Goal: Transaction & Acquisition: Purchase product/service

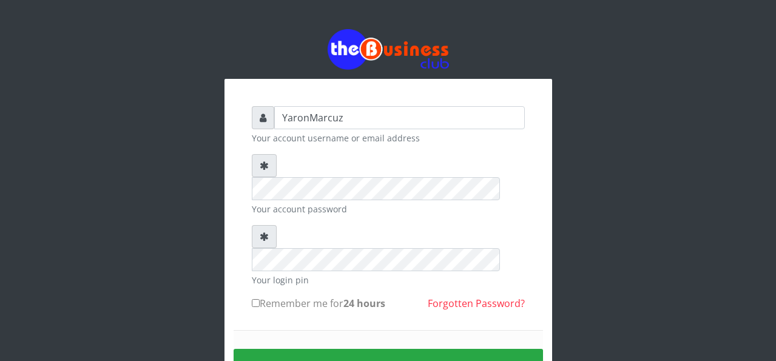
click at [257, 299] on input "Remember me for 24 hours" at bounding box center [256, 303] width 8 height 8
checkbox input "true"
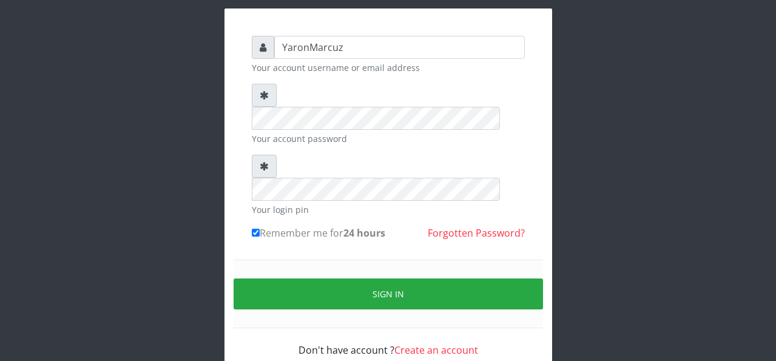
scroll to position [71, 0]
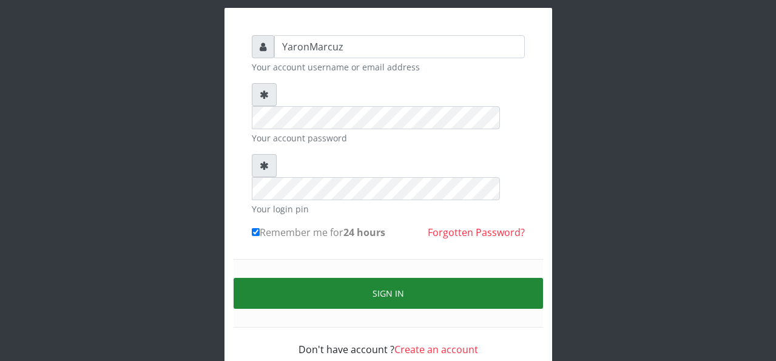
click at [308, 278] on button "Sign in" at bounding box center [388, 293] width 309 height 31
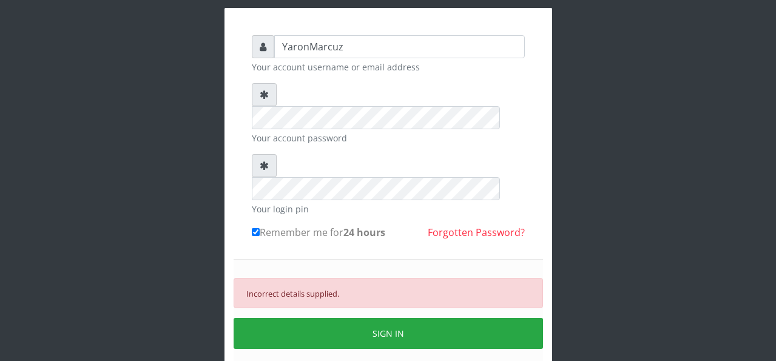
click at [340, 81] on form "YaronMarcuz Your account username or email address Your account password Your l…" at bounding box center [388, 215] width 273 height 361
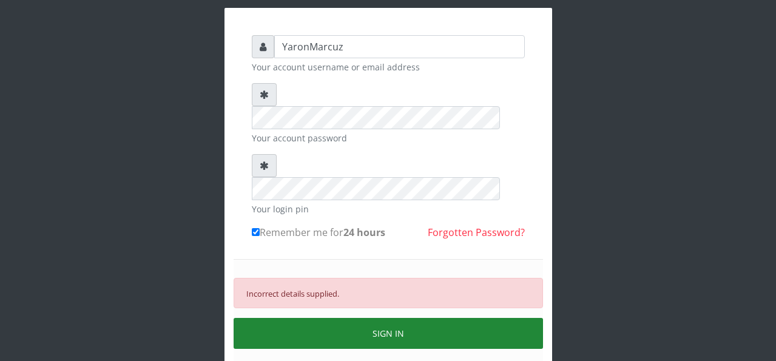
click at [414, 318] on button "SIGN IN" at bounding box center [388, 333] width 309 height 31
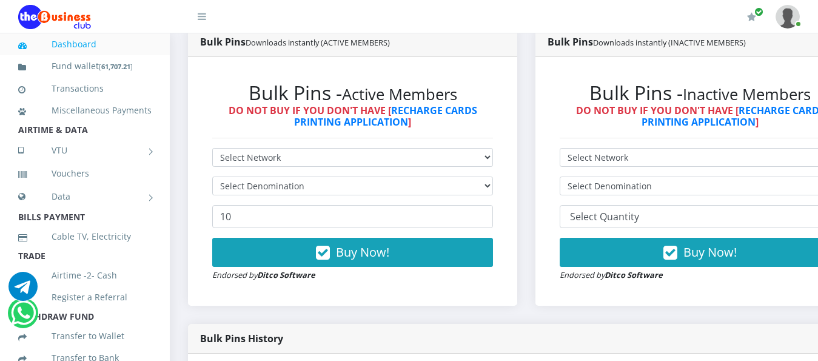
scroll to position [364, 0]
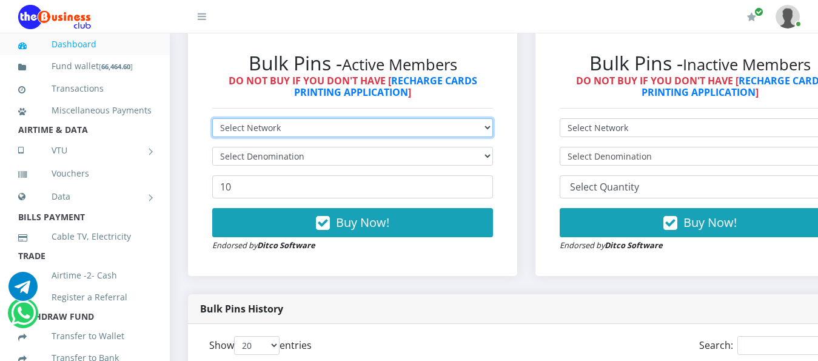
click at [493, 118] on select "Select Network MTN Globacom 9Mobile Airtel" at bounding box center [352, 127] width 281 height 19
select select "MTN"
click at [212, 118] on select "Select Network MTN Globacom 9Mobile Airtel" at bounding box center [352, 127] width 281 height 19
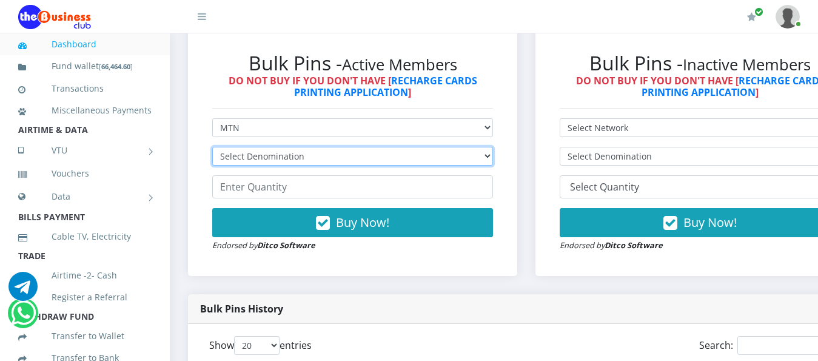
click at [493, 147] on select "Select Denomination MTN NGN100 - ₦96.99 MTN NGN200 - ₦193.98 MTN NGN400 - ₦387.…" at bounding box center [352, 156] width 281 height 19
click at [212, 147] on select "Select Denomination MTN NGN100 - ₦96.99 MTN NGN200 - ₦193.98 MTN NGN400 - ₦387.…" at bounding box center [352, 156] width 281 height 19
click at [493, 148] on select "Select Denomination MTN NGN100 - ₦96.99 MTN NGN200 - ₦193.98 MTN NGN400 - ₦387.…" at bounding box center [352, 156] width 281 height 19
select select "969.9-1000"
click at [212, 147] on select "Select Denomination MTN NGN100 - ₦96.99 MTN NGN200 - ₦193.98 MTN NGN400 - ₦387.…" at bounding box center [352, 156] width 281 height 19
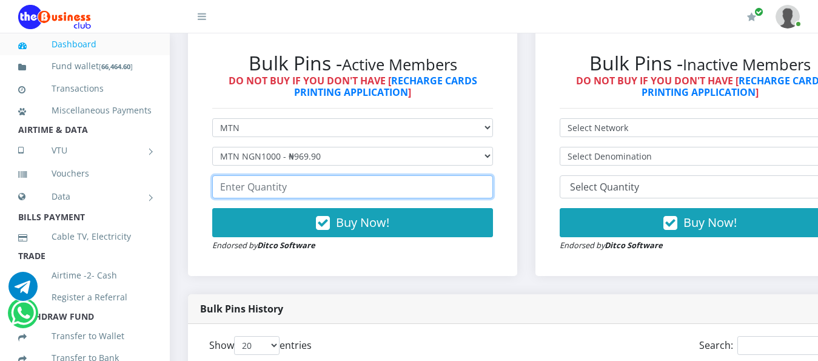
click at [294, 177] on input "number" at bounding box center [352, 186] width 281 height 23
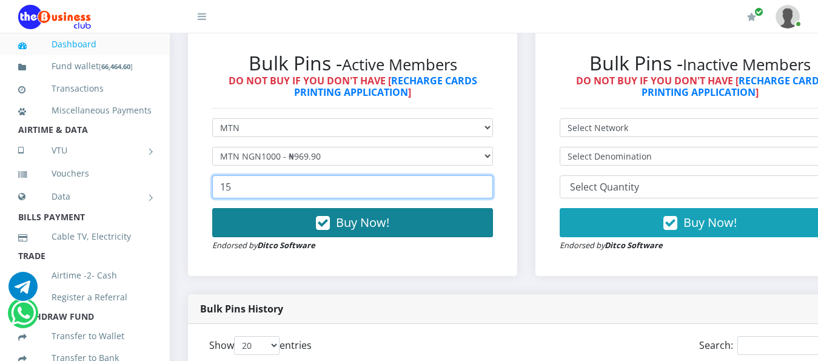
type input "15"
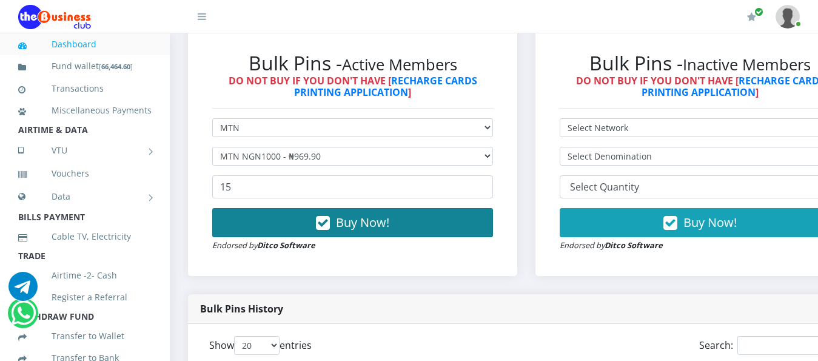
click at [353, 214] on span "Buy Now!" at bounding box center [362, 222] width 53 height 16
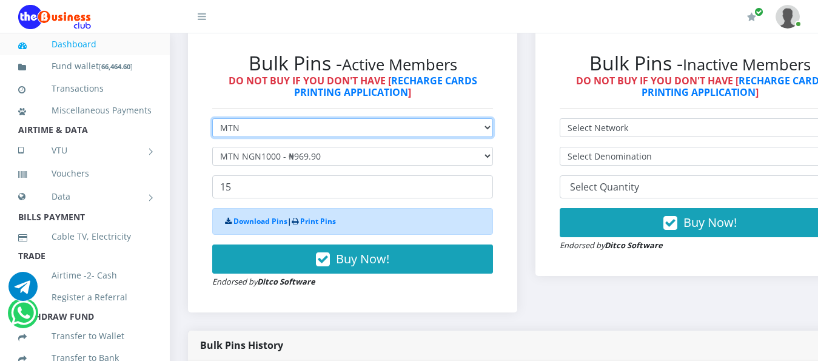
click at [493, 118] on select "Select Network MTN Globacom 9Mobile Airtel" at bounding box center [352, 127] width 281 height 19
select select "Airtel"
click at [212, 118] on select "Select Network MTN Globacom 9Mobile Airtel" at bounding box center [352, 127] width 281 height 19
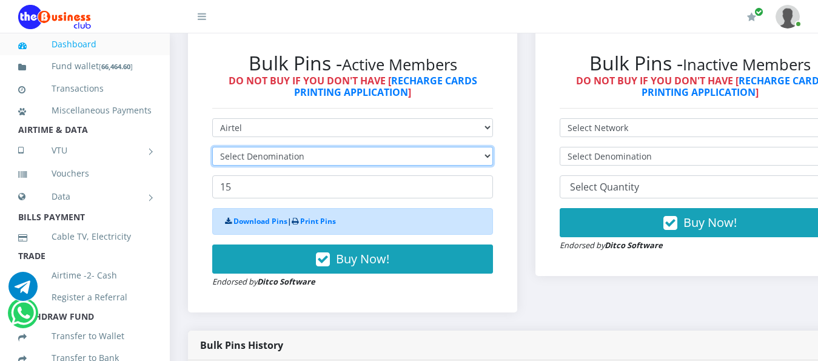
click at [493, 147] on select "Select Denomination" at bounding box center [352, 156] width 281 height 19
select select "963.8-1000"
click at [212, 147] on select "Select Denomination Airtel NGN100 - ₦96.38 Airtel NGN200 - ₦192.76 Airtel NGN50…" at bounding box center [352, 156] width 281 height 19
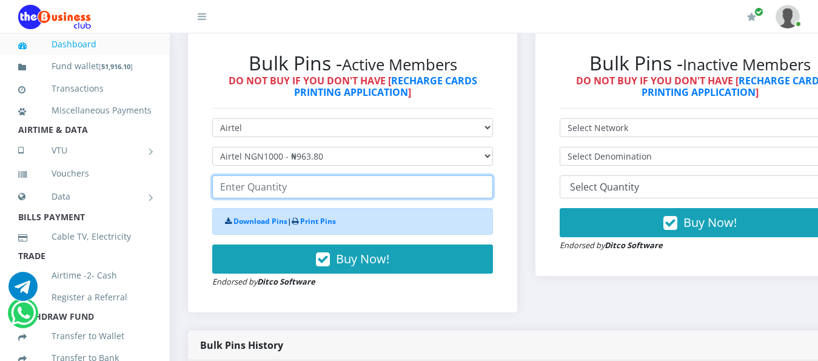
click at [283, 181] on input "number" at bounding box center [352, 186] width 281 height 23
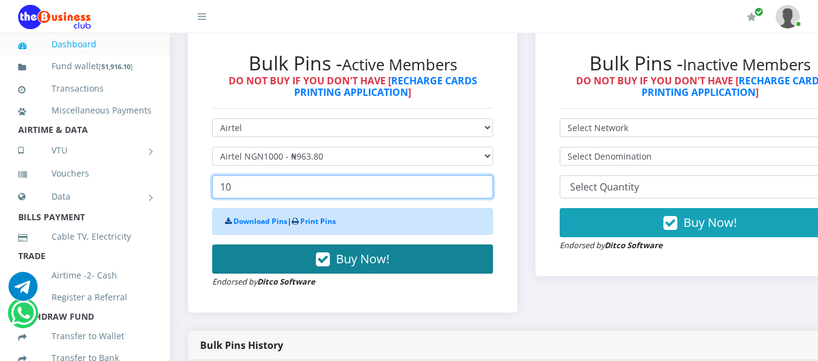
type input "10"
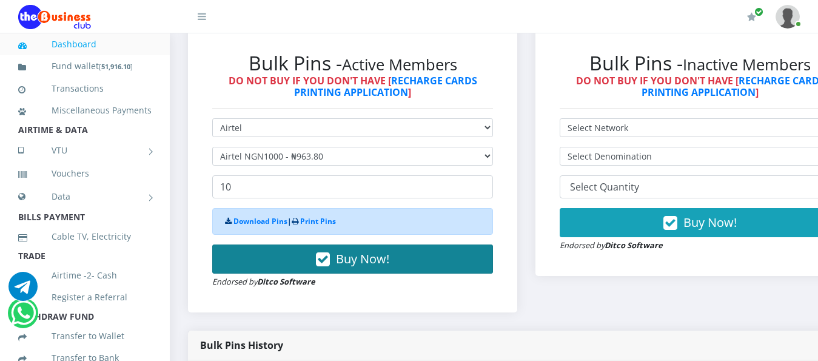
click at [386, 250] on span "Buy Now!" at bounding box center [362, 258] width 53 height 16
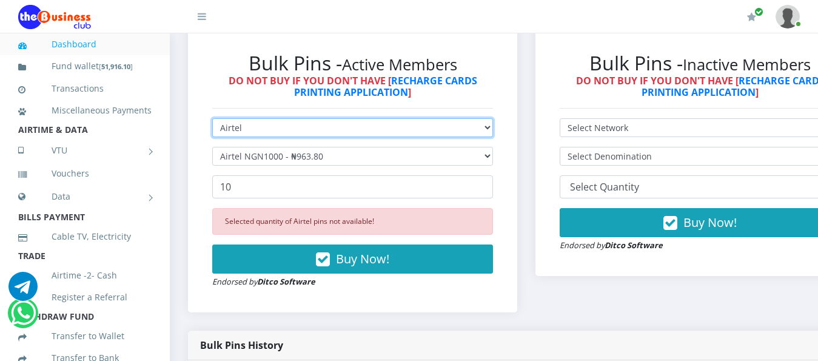
click at [493, 119] on select "Select Network MTN Globacom 9Mobile Airtel" at bounding box center [352, 127] width 281 height 19
select select "MTN"
click at [212, 118] on select "Select Network MTN Globacom 9Mobile Airtel" at bounding box center [352, 127] width 281 height 19
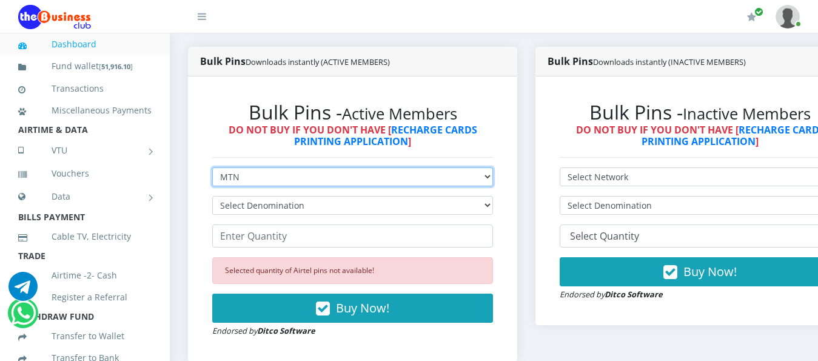
scroll to position [425, 0]
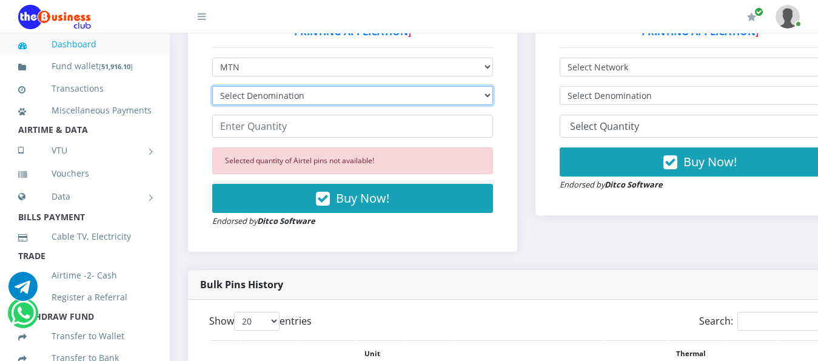
click at [493, 87] on select "Select Denomination MTN NGN100 - ₦96.99 MTN NGN200 - ₦193.98 MTN NGN400 - ₦387.…" at bounding box center [352, 95] width 281 height 19
select select "193.98-200"
click at [212, 86] on select "Select Denomination MTN NGN100 - ₦96.99 MTN NGN200 - ₦193.98 MTN NGN400 - ₦387.…" at bounding box center [352, 95] width 281 height 19
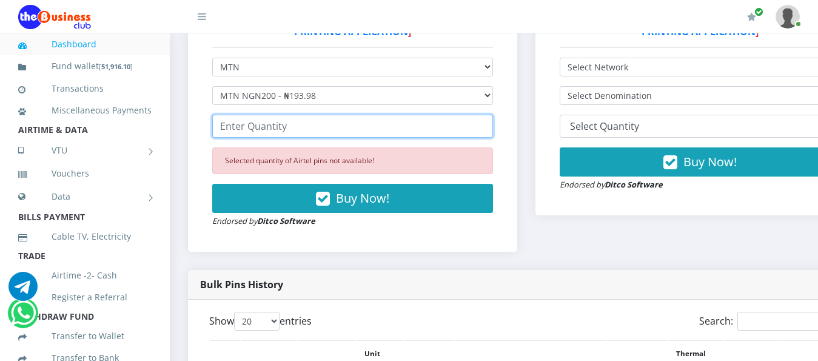
click at [239, 115] on input "number" at bounding box center [352, 126] width 281 height 23
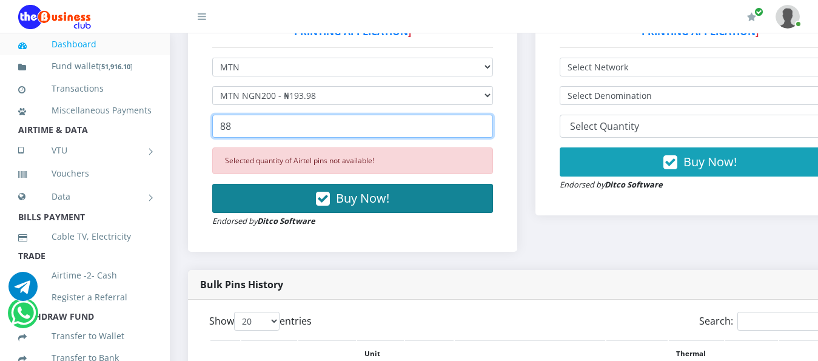
type input "88"
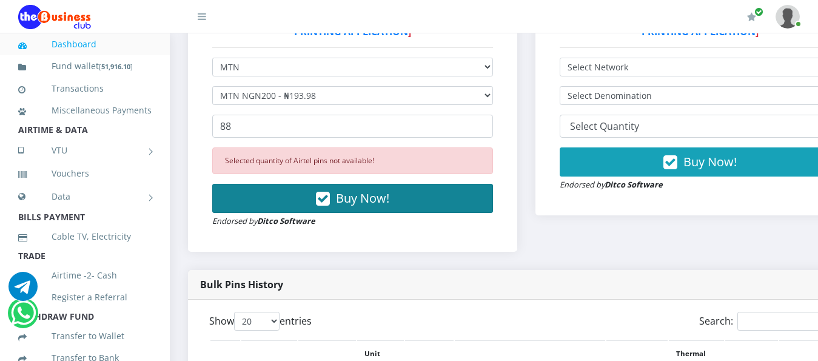
click at [354, 184] on button "Buy Now!" at bounding box center [352, 198] width 281 height 29
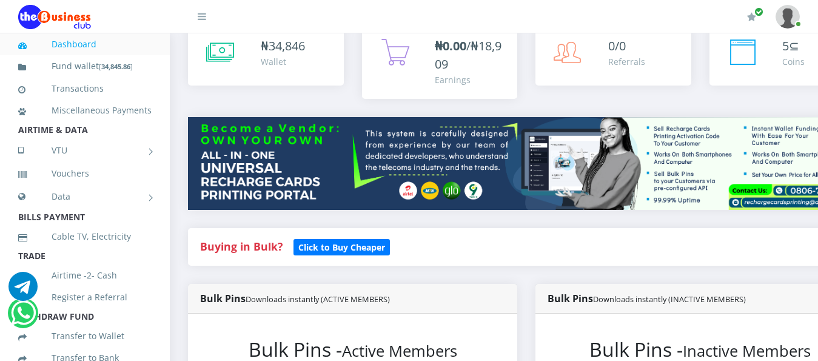
scroll to position [303, 0]
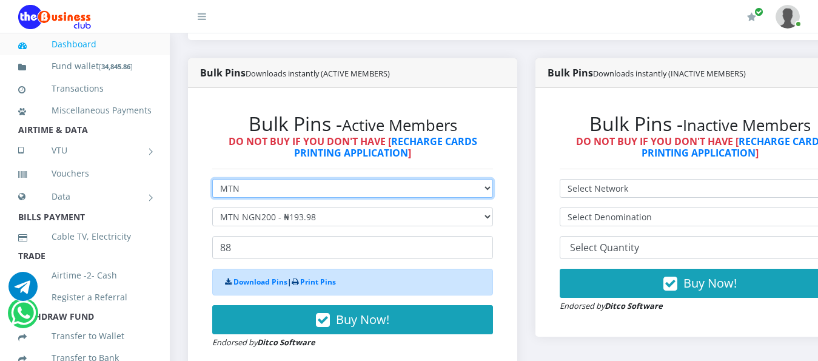
click at [493, 179] on select "Select Network MTN Globacom 9Mobile Airtel" at bounding box center [352, 188] width 281 height 19
select select "Airtel"
click at [212, 179] on select "Select Network MTN Globacom 9Mobile Airtel" at bounding box center [352, 188] width 281 height 19
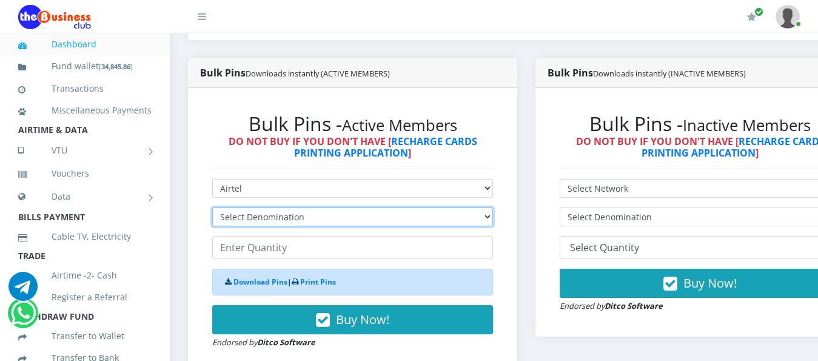
click at [272, 210] on select "Select Denomination Airtel NGN100 - ₦96.38 Airtel NGN200 - ₦192.76 Airtel NGN50…" at bounding box center [352, 216] width 281 height 19
select select "192.76-200"
click at [212, 207] on select "Select Denomination Airtel NGN100 - ₦96.38 Airtel NGN200 - ₦192.76 Airtel NGN50…" at bounding box center [352, 216] width 281 height 19
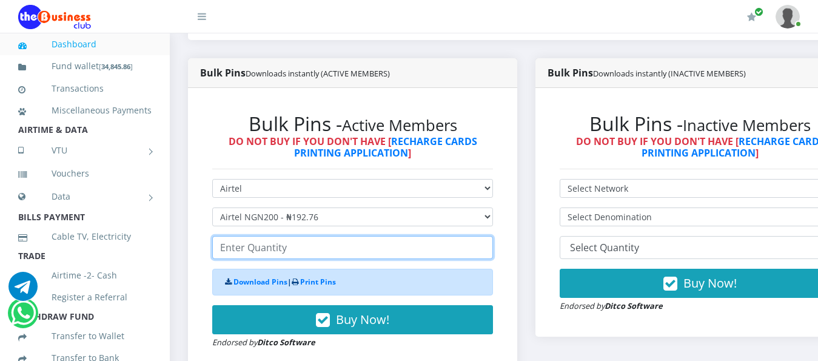
click at [294, 238] on input "number" at bounding box center [352, 247] width 281 height 23
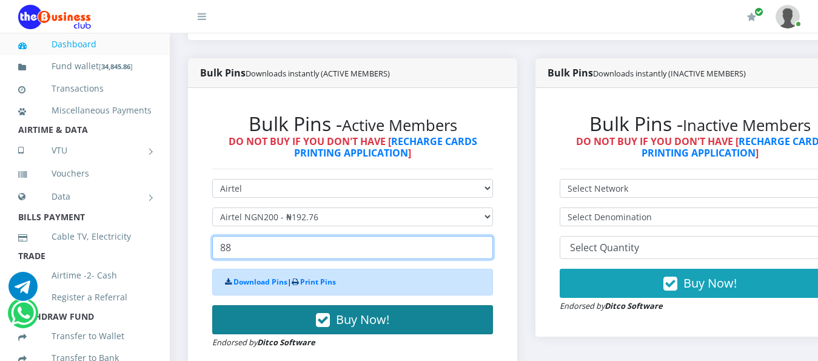
type input "88"
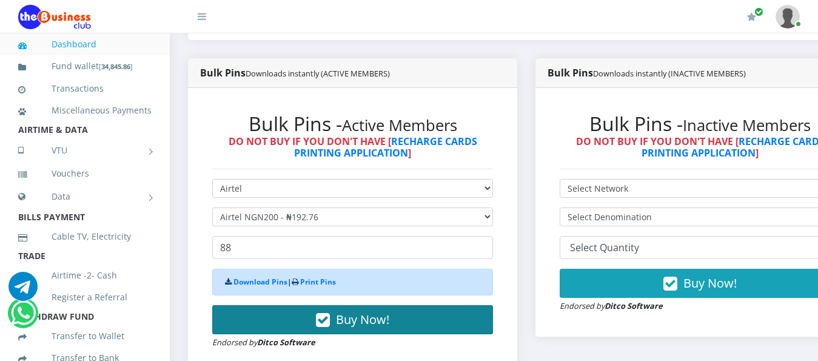
click at [357, 311] on span "Buy Now!" at bounding box center [362, 319] width 53 height 16
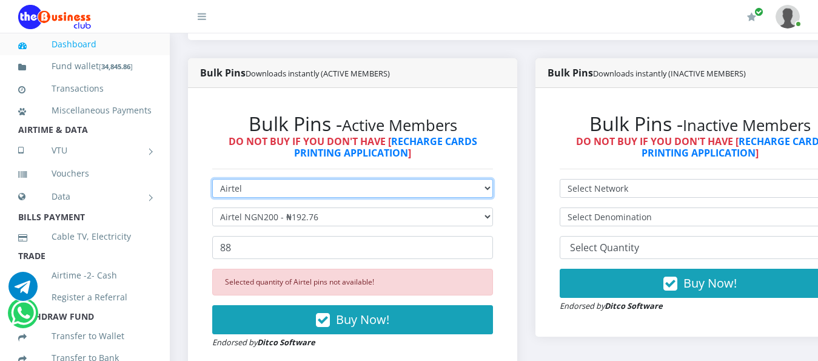
click at [493, 180] on select "Select Network MTN Globacom 9Mobile Airtel" at bounding box center [352, 188] width 281 height 19
click at [212, 179] on select "Select Network MTN Globacom 9Mobile Airtel" at bounding box center [352, 188] width 281 height 19
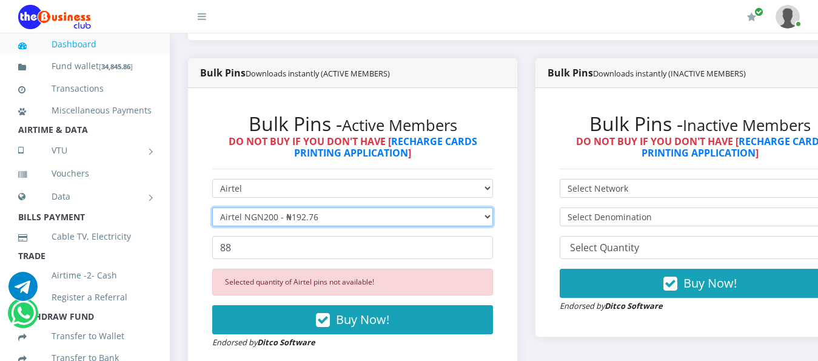
click at [493, 209] on select "Select Denomination Airtel NGN100 - ₦96.38 Airtel NGN200 - ₦192.76 Airtel NGN50…" at bounding box center [352, 216] width 281 height 19
select select "481.9-500"
click at [212, 207] on select "Select Denomination Airtel NGN100 - ₦96.38 Airtel NGN200 - ₦192.76 Airtel NGN50…" at bounding box center [352, 216] width 281 height 19
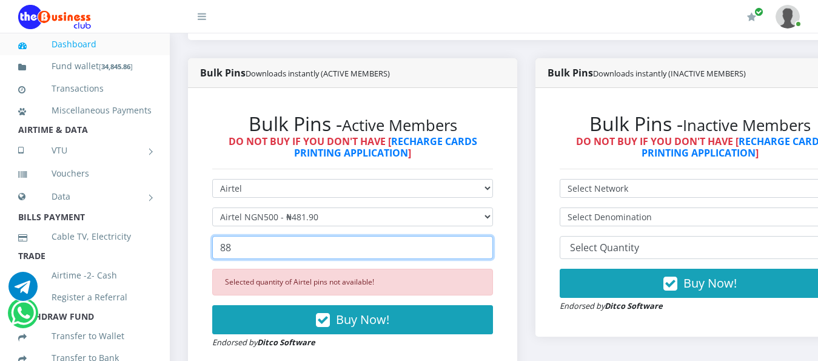
click at [280, 241] on input "88" at bounding box center [352, 247] width 281 height 23
type input "8"
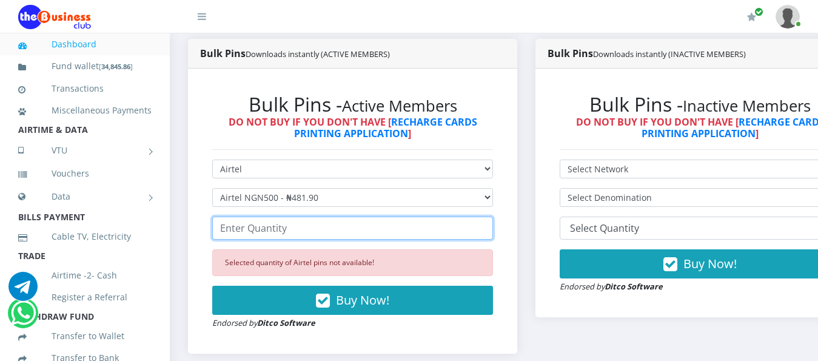
scroll to position [243, 0]
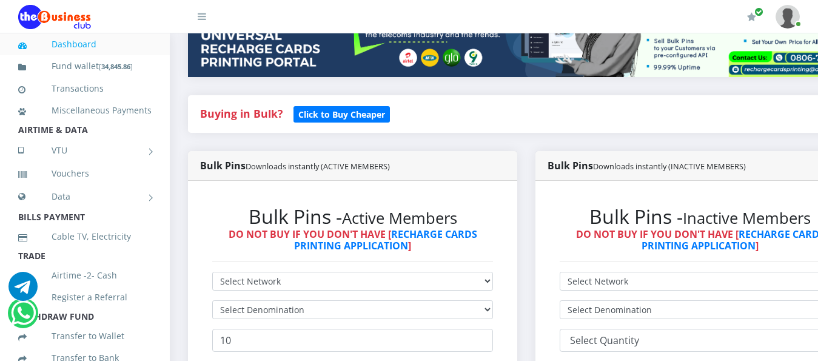
scroll to position [271, 0]
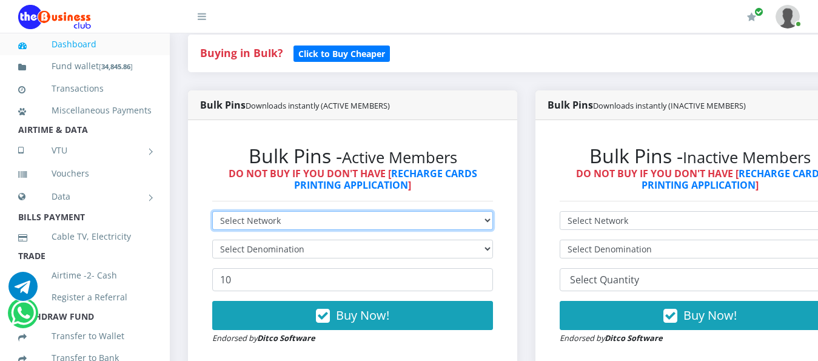
click at [493, 212] on select "Select Network MTN Globacom 9Mobile Airtel" at bounding box center [352, 220] width 281 height 19
select select "Airtel"
click at [212, 211] on select "Select Network MTN Globacom 9Mobile Airtel" at bounding box center [352, 220] width 281 height 19
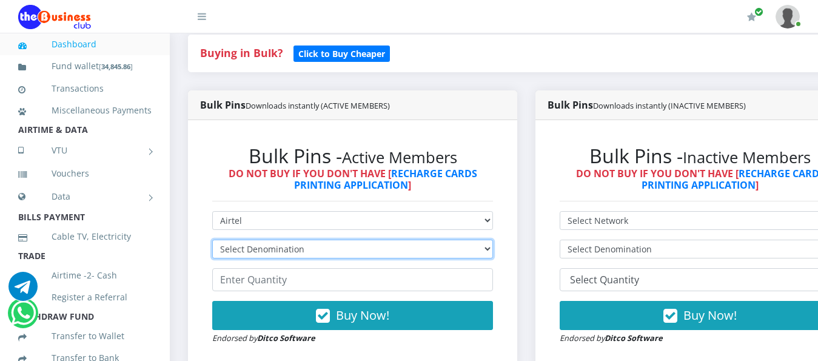
click at [493, 241] on select "Select Denomination Airtel NGN100 - ₦96.38 Airtel NGN200 - ₦192.76 Airtel NGN50…" at bounding box center [352, 249] width 281 height 19
select select "481.9-500"
click at [212, 240] on select "Select Denomination Airtel NGN100 - ₦96.38 Airtel NGN200 - ₦192.76 Airtel NGN50…" at bounding box center [352, 249] width 281 height 19
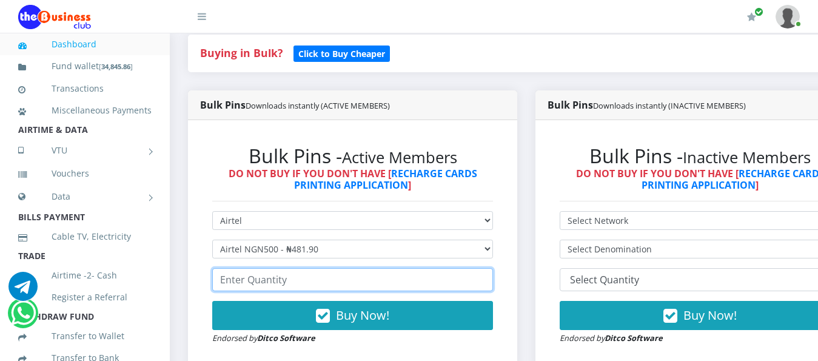
click at [238, 270] on input "number" at bounding box center [352, 279] width 281 height 23
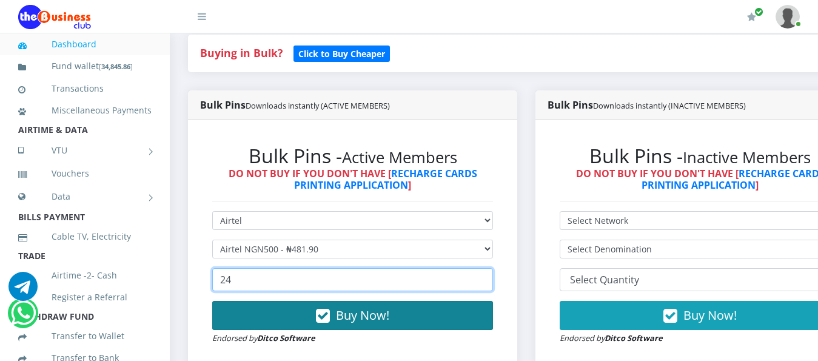
type input "24"
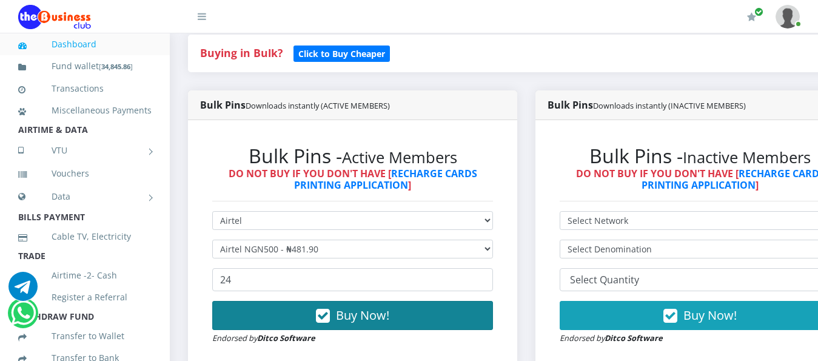
click at [370, 307] on span "Buy Now!" at bounding box center [362, 315] width 53 height 16
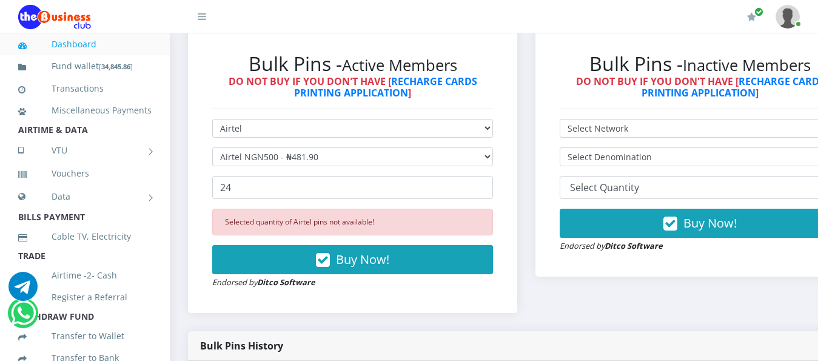
scroll to position [392, 0]
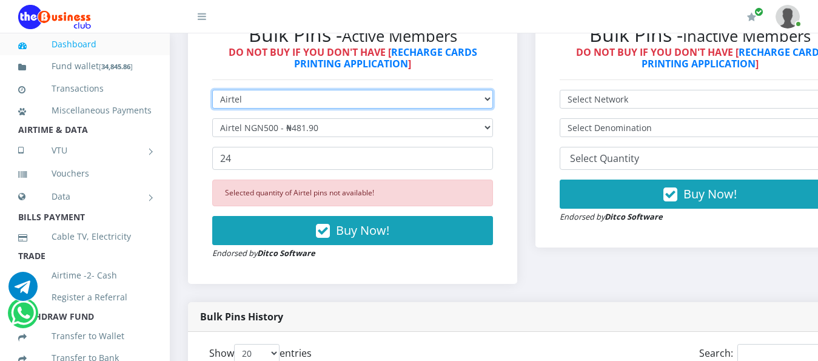
click at [493, 90] on select "Select Network MTN Globacom 9Mobile Airtel" at bounding box center [352, 99] width 281 height 19
click at [212, 90] on select "Select Network MTN Globacom 9Mobile Airtel" at bounding box center [352, 99] width 281 height 19
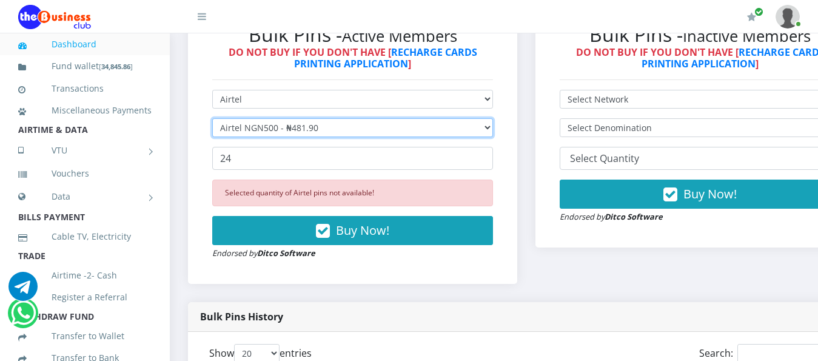
click at [493, 119] on select "Select Denomination Airtel NGN100 - ₦96.38 Airtel NGN200 - ₦192.76 Airtel NGN50…" at bounding box center [352, 127] width 281 height 19
select select "963.8-1000"
click at [212, 118] on select "Select Denomination Airtel NGN100 - ₦96.38 Airtel NGN200 - ₦192.76 Airtel NGN50…" at bounding box center [352, 127] width 281 height 19
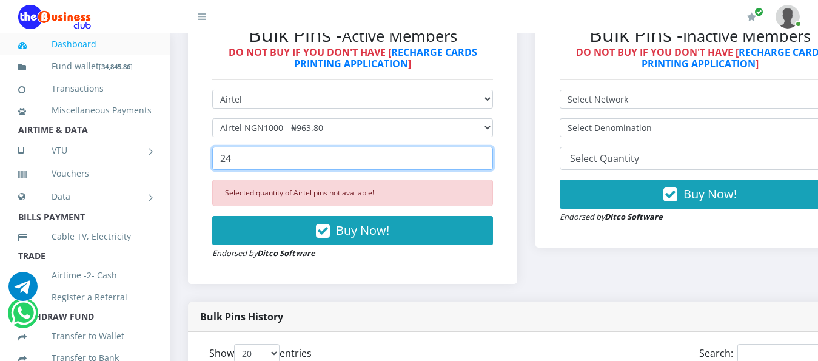
click at [244, 156] on input "24" at bounding box center [352, 158] width 281 height 23
type input "2"
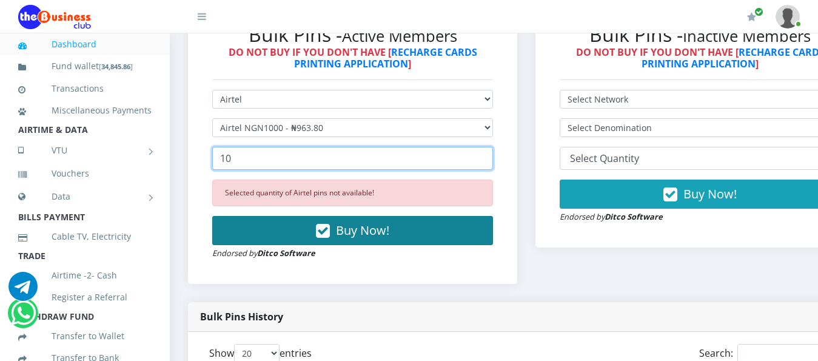
type input "10"
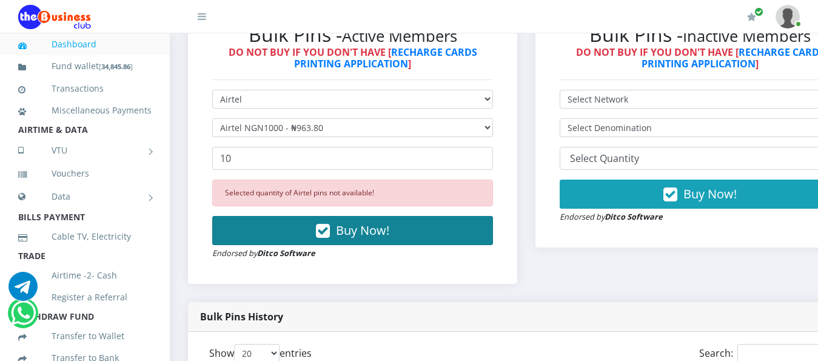
click at [389, 228] on button "Buy Now!" at bounding box center [352, 230] width 281 height 29
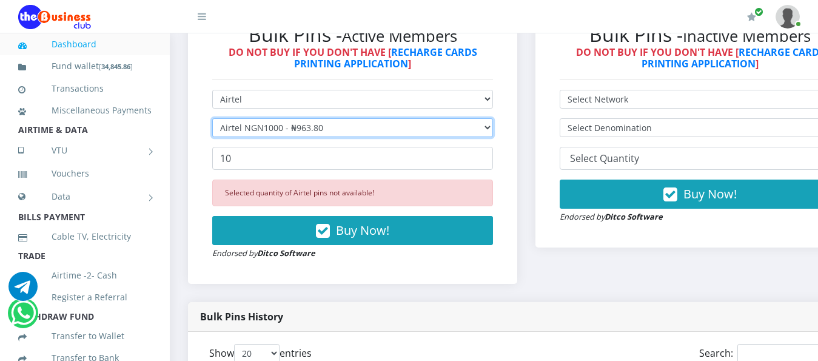
click at [493, 118] on select "Select Denomination Airtel NGN100 - ₦96.38 Airtel NGN200 - ₦192.76 Airtel NGN50…" at bounding box center [352, 127] width 281 height 19
select select "192.76-200"
click at [212, 118] on select "Select Denomination Airtel NGN100 - ₦96.38 Airtel NGN200 - ₦192.76 Airtel NGN50…" at bounding box center [352, 127] width 281 height 19
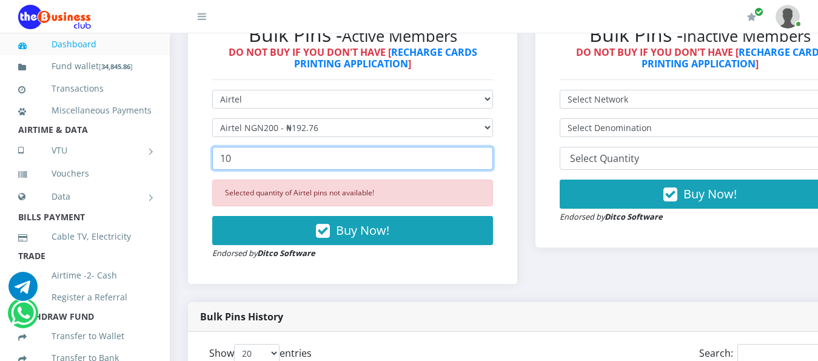
click at [271, 150] on input "10" at bounding box center [352, 158] width 281 height 23
type input "1"
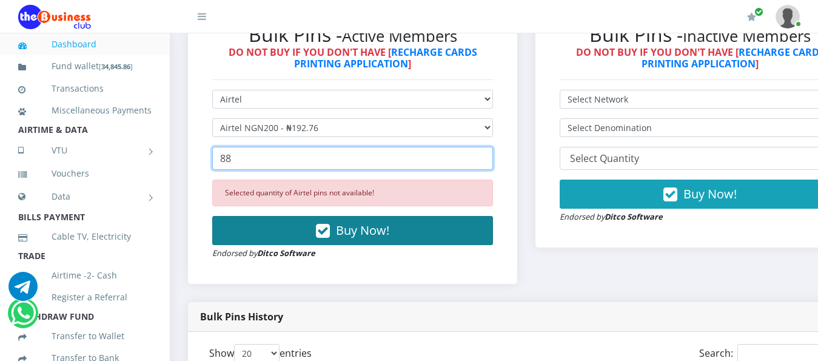
type input "88"
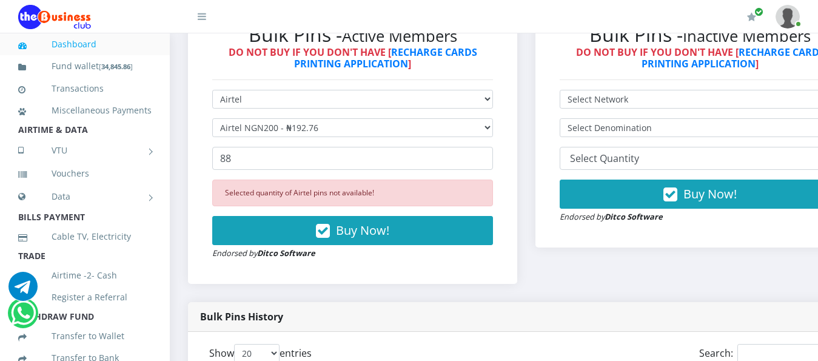
click at [379, 226] on span "Buy Now!" at bounding box center [362, 230] width 53 height 16
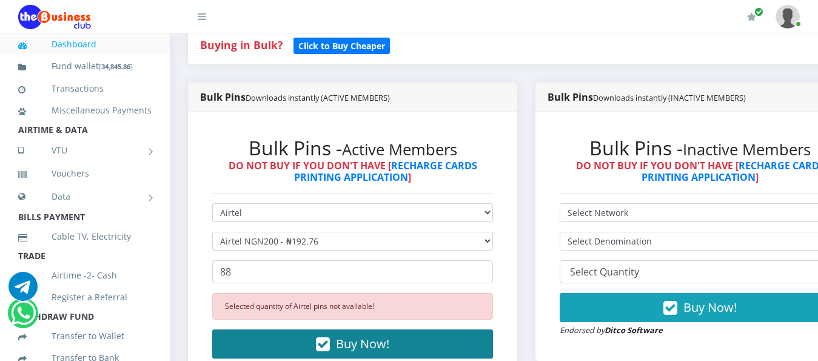
scroll to position [303, 0]
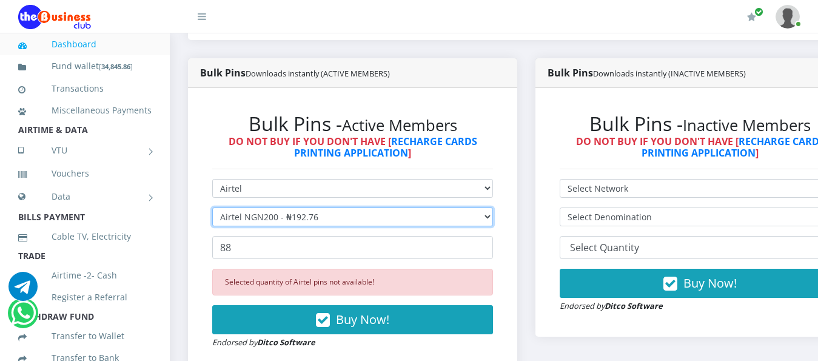
click at [493, 209] on select "Select Denomination Airtel NGN100 - ₦96.38 Airtel NGN200 - ₦192.76 Airtel NGN50…" at bounding box center [352, 216] width 281 height 19
select select "963.8-1000"
click at [212, 207] on select "Select Denomination Airtel NGN100 - ₦96.38 Airtel NGN200 - ₦192.76 Airtel NGN50…" at bounding box center [352, 216] width 281 height 19
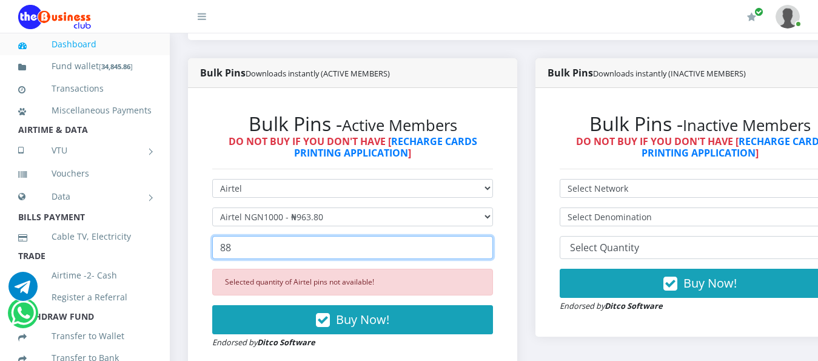
click at [294, 237] on input "88" at bounding box center [352, 247] width 281 height 23
type input "8"
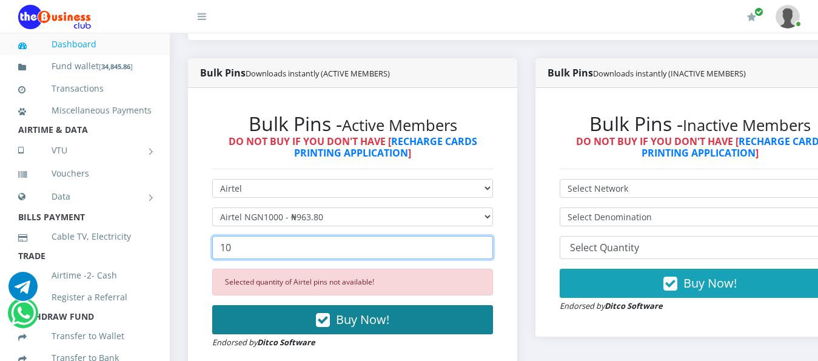
type input "10"
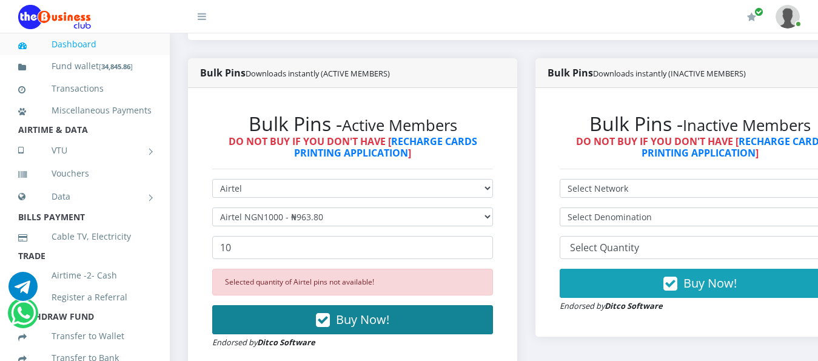
click at [349, 311] on span "Buy Now!" at bounding box center [362, 319] width 53 height 16
click at [360, 311] on span "Buy Now!" at bounding box center [362, 319] width 53 height 16
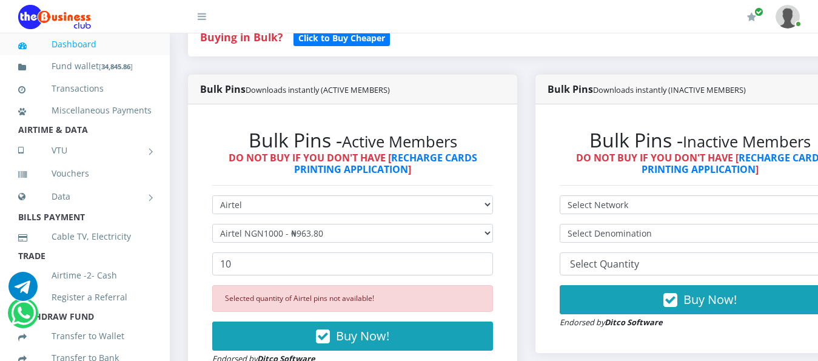
scroll to position [425, 0]
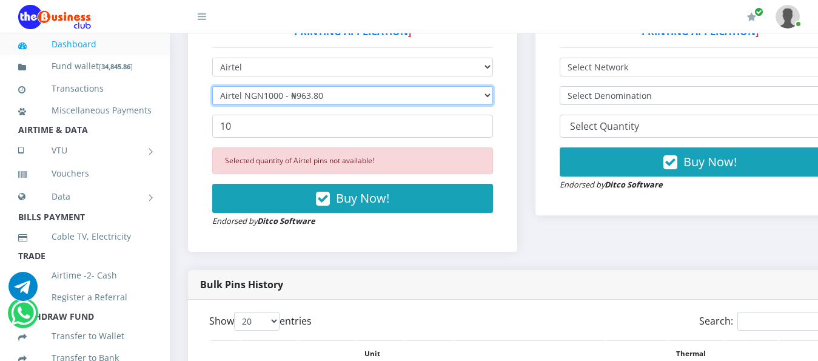
click at [493, 86] on select "Select Denomination Airtel NGN100 - ₦96.38 Airtel NGN200 - ₦192.76 Airtel NGN50…" at bounding box center [352, 95] width 281 height 19
select select "481.9-500"
click at [212, 86] on select "Select Denomination Airtel NGN100 - ₦96.38 Airtel NGN200 - ₦192.76 Airtel NGN50…" at bounding box center [352, 95] width 281 height 19
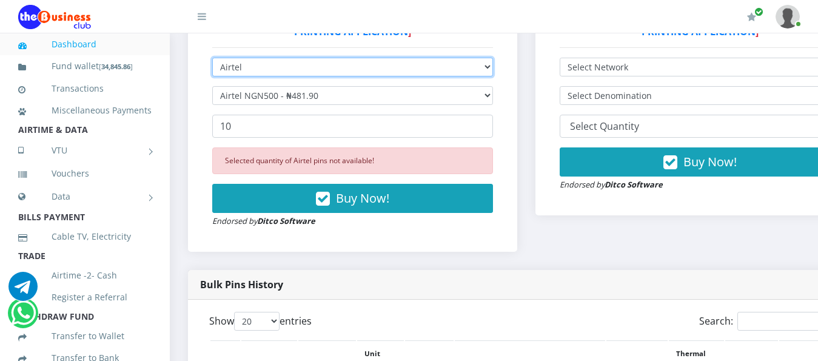
click at [493, 58] on select "Select Network MTN Globacom 9Mobile Airtel" at bounding box center [352, 67] width 281 height 19
select select "MTN"
click at [212, 58] on select "Select Network MTN Globacom 9Mobile Airtel" at bounding box center [352, 67] width 281 height 19
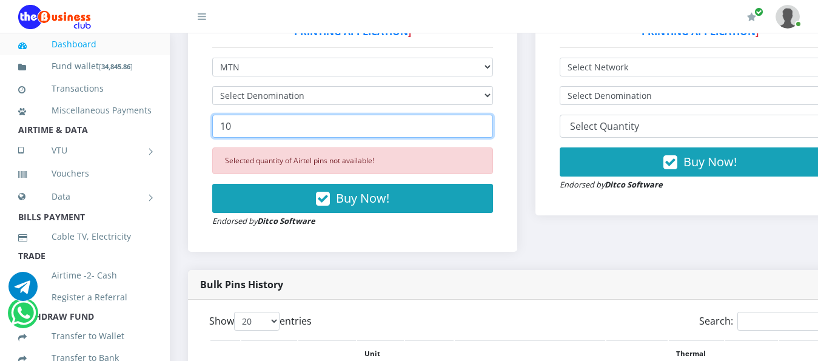
click at [252, 115] on input "10" at bounding box center [352, 126] width 281 height 23
type input "1"
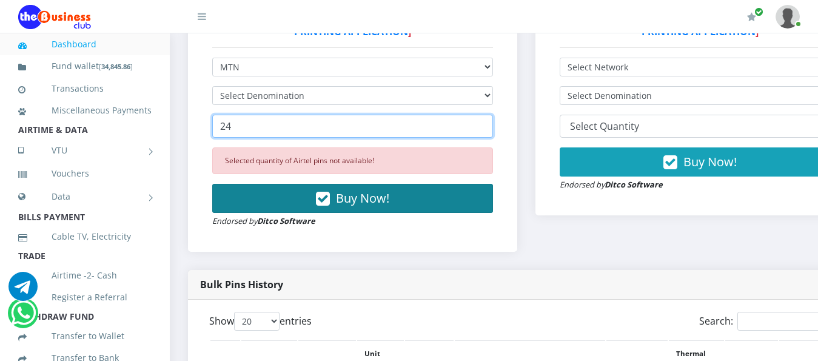
type input "24"
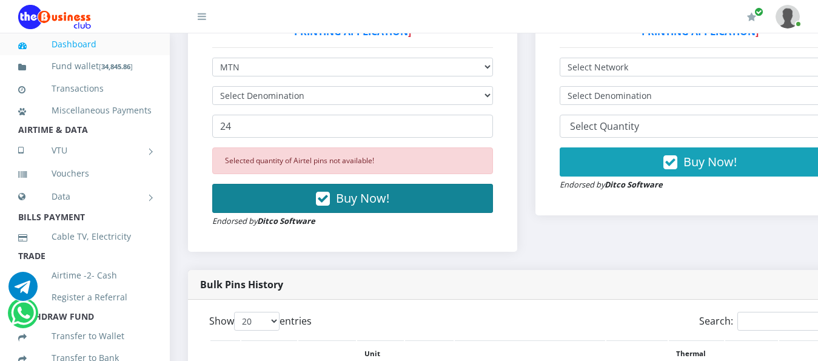
click at [375, 190] on span "Buy Now!" at bounding box center [362, 198] width 53 height 16
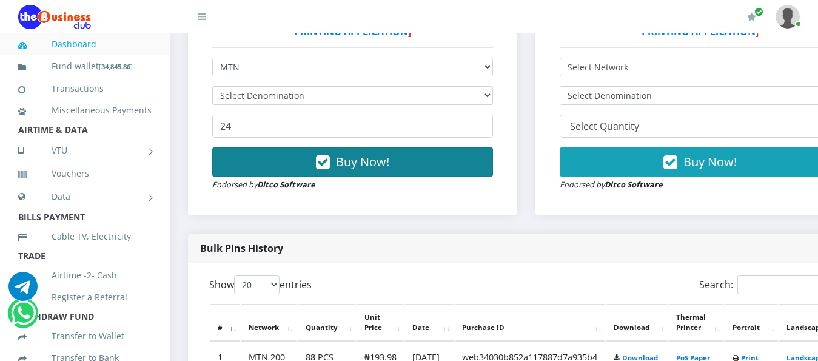
click at [363, 153] on span "Buy Now!" at bounding box center [362, 161] width 53 height 16
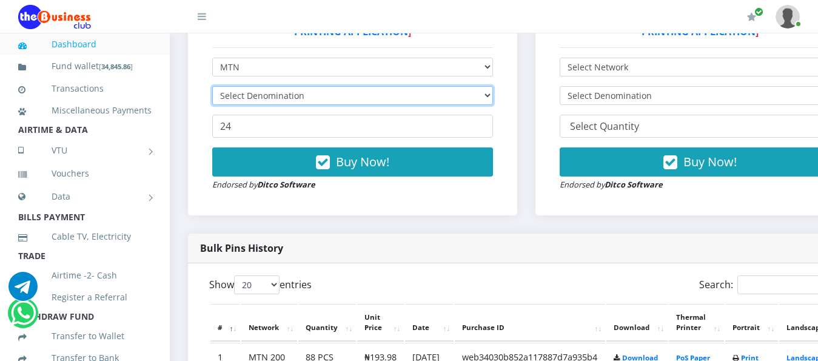
click at [493, 86] on select "Select Denomination MTN NGN100 - ₦96.99 MTN NGN200 - ₦193.98 MTN NGN400 - ₦387.…" at bounding box center [352, 95] width 281 height 19
select select "484.95-500"
click at [212, 86] on select "Select Denomination MTN NGN100 - ₦96.99 MTN NGN200 - ₦193.98 MTN NGN400 - ₦387.…" at bounding box center [352, 95] width 281 height 19
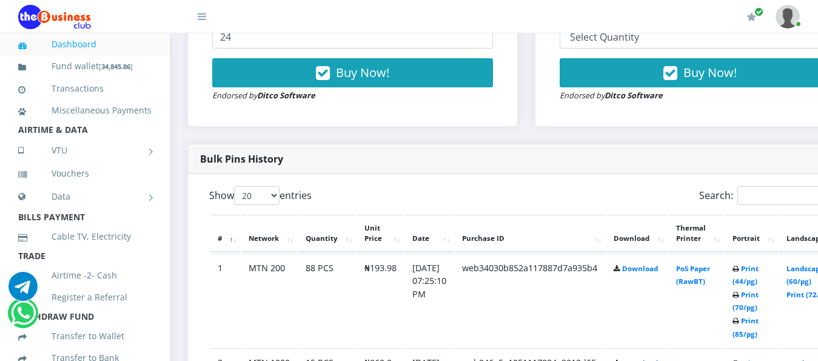
scroll to position [546, 0]
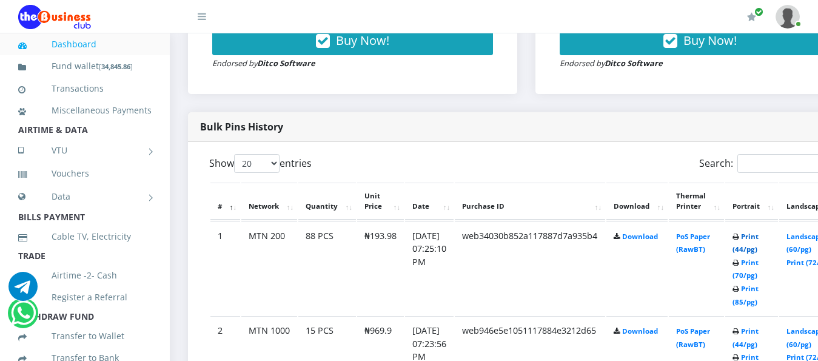
click at [759, 232] on link "Print (44/pg)" at bounding box center [746, 243] width 26 height 22
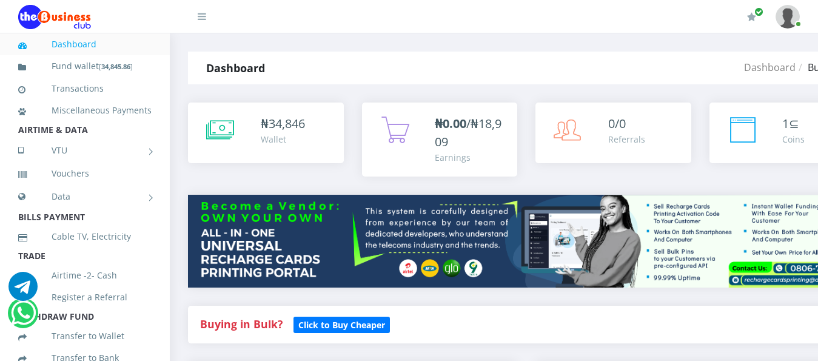
select select "MTN"
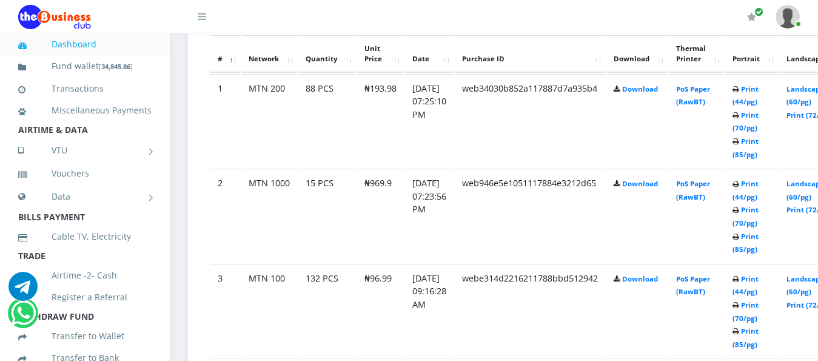
scroll to position [728, 0]
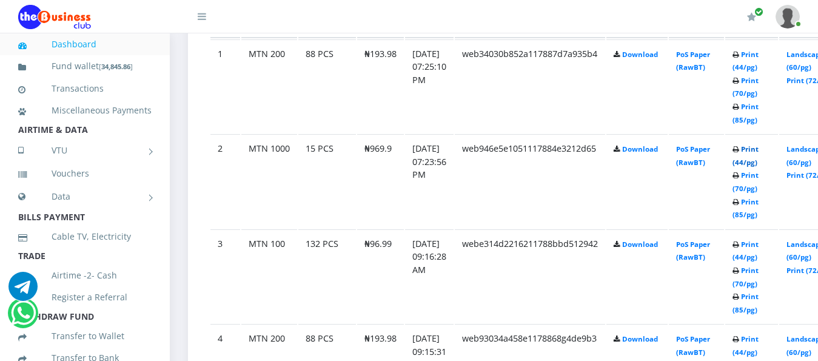
click at [759, 144] on link "Print (44/pg)" at bounding box center [746, 155] width 26 height 22
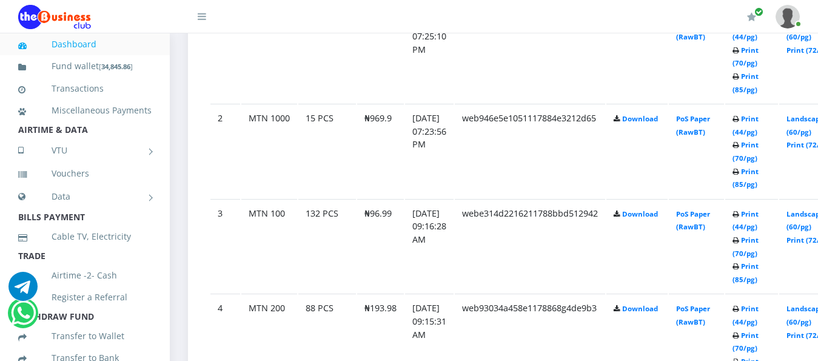
scroll to position [758, 0]
click at [759, 114] on link "Print (44/pg)" at bounding box center [746, 125] width 26 height 22
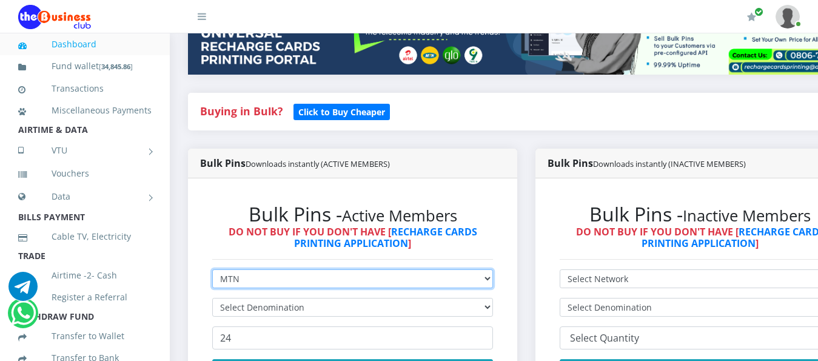
click at [493, 269] on select "Select Network MTN Globacom 9Mobile Airtel" at bounding box center [352, 278] width 281 height 19
click at [212, 269] on select "Select Network MTN Globacom 9Mobile Airtel" at bounding box center [352, 278] width 281 height 19
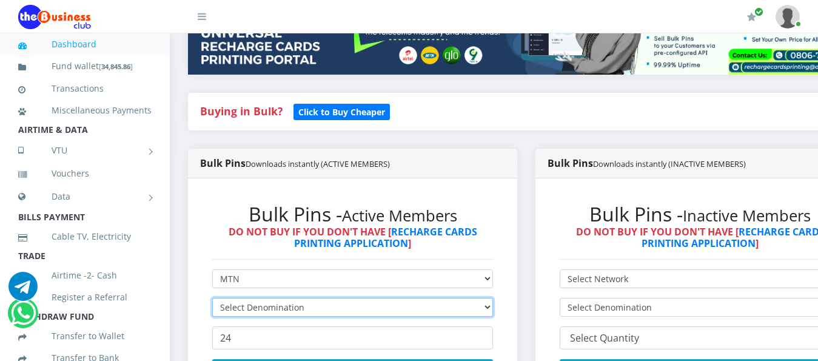
click at [493, 298] on select "Select Denomination" at bounding box center [352, 307] width 281 height 19
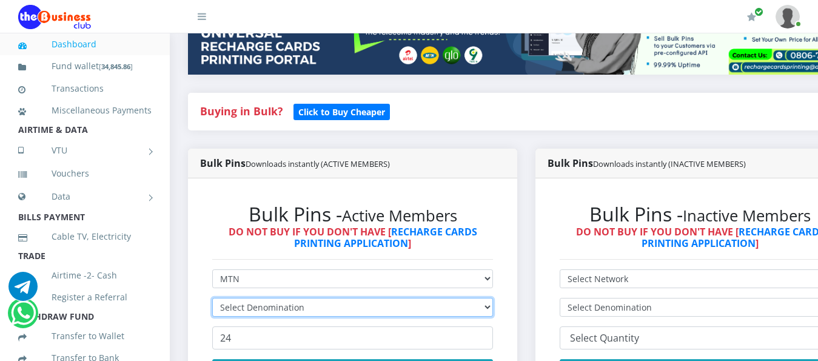
click at [493, 298] on select "Select Denomination" at bounding box center [352, 307] width 281 height 19
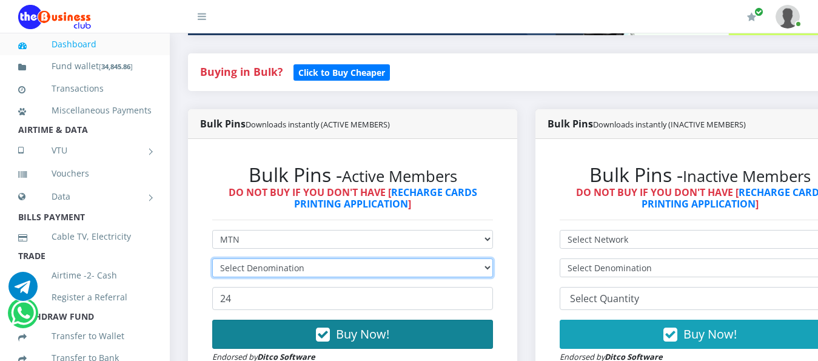
scroll to position [274, 0]
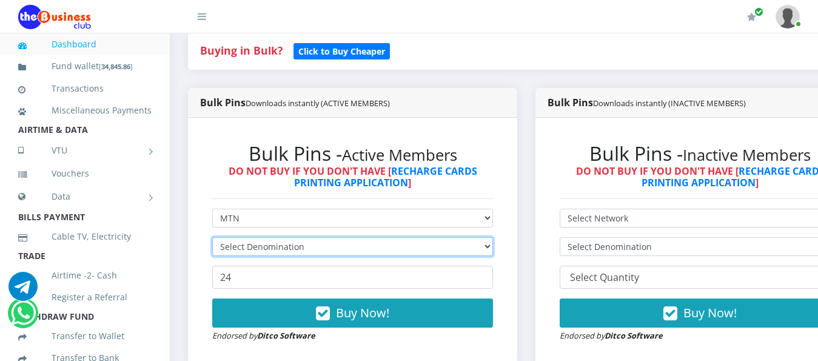
click at [493, 239] on select "Select Denomination" at bounding box center [352, 246] width 281 height 19
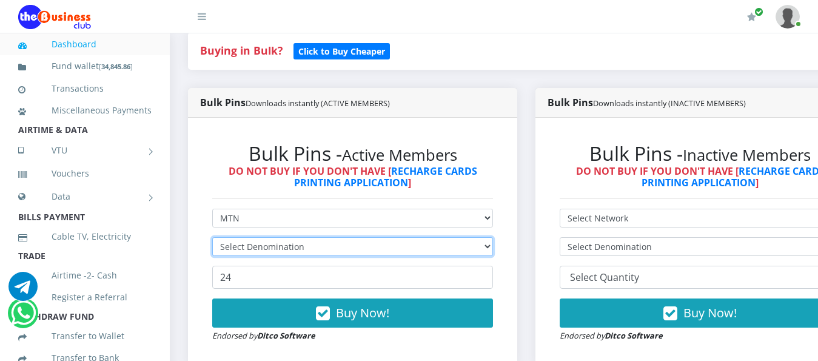
click at [493, 239] on select "Select Denomination" at bounding box center [352, 246] width 281 height 19
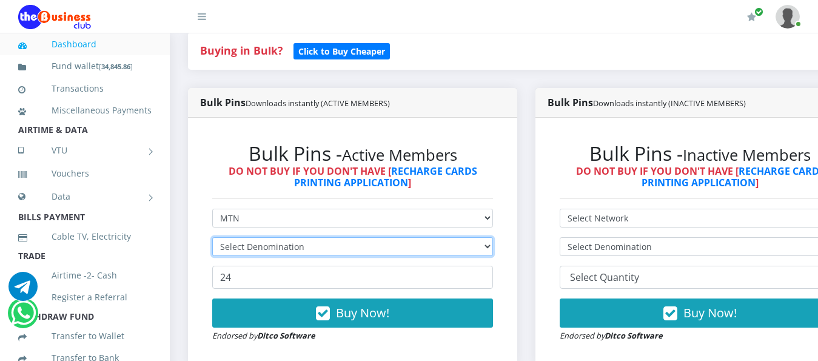
click at [493, 237] on select "Select Denomination" at bounding box center [352, 246] width 281 height 19
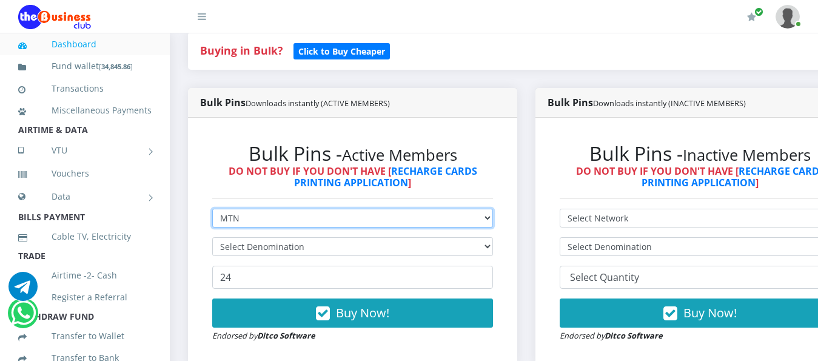
click at [493, 209] on select "Select Network MTN Globacom 9Mobile Airtel" at bounding box center [352, 218] width 281 height 19
select select "Airtel"
click at [212, 209] on select "Select Network MTN Globacom 9Mobile Airtel" at bounding box center [352, 218] width 281 height 19
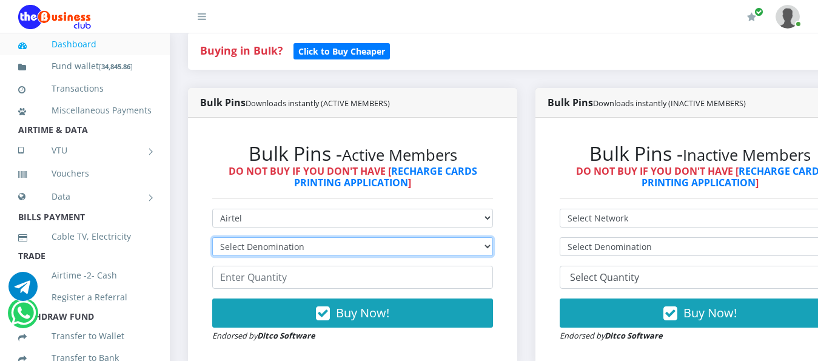
click at [493, 239] on select "Select Denomination Airtel NGN100 - ₦96.38 Airtel NGN200 - ₦192.76 Airtel NGN50…" at bounding box center [352, 246] width 281 height 19
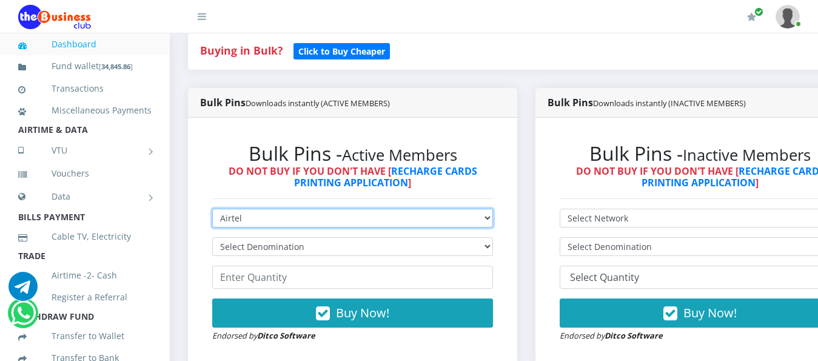
click at [493, 209] on select "Select Network MTN Globacom 9Mobile Airtel" at bounding box center [352, 218] width 281 height 19
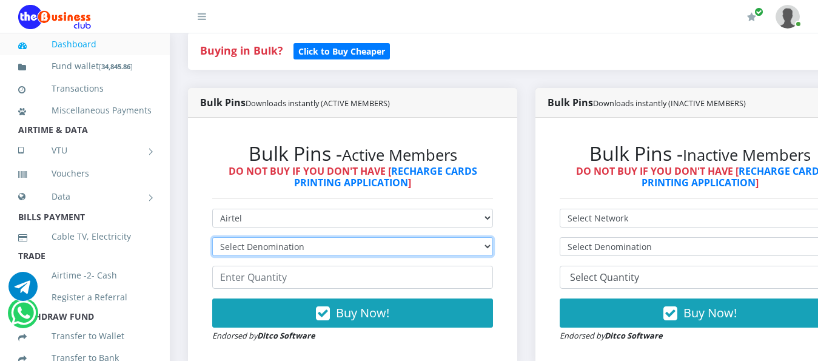
click at [493, 237] on select "Select Denomination Airtel NGN100 - ₦96.38 Airtel NGN200 - ₦192.76 Airtel NGN50…" at bounding box center [352, 246] width 281 height 19
select select "192.76-200"
click at [212, 237] on select "Select Denomination Airtel NGN100 - ₦96.38 Airtel NGN200 - ₦192.76 Airtel NGN50…" at bounding box center [352, 246] width 281 height 19
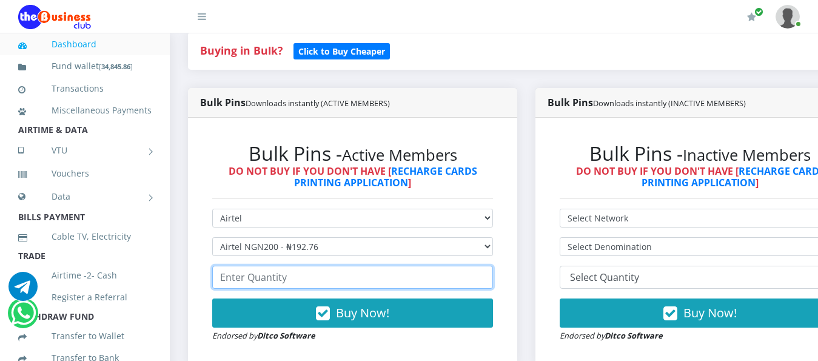
click at [263, 266] on input "number" at bounding box center [352, 277] width 281 height 23
click at [487, 266] on input "13" at bounding box center [352, 277] width 281 height 23
click at [487, 266] on input "14" at bounding box center [352, 277] width 281 height 23
click at [487, 266] on input "15" at bounding box center [352, 277] width 281 height 23
click at [487, 266] on input "25" at bounding box center [352, 277] width 281 height 23
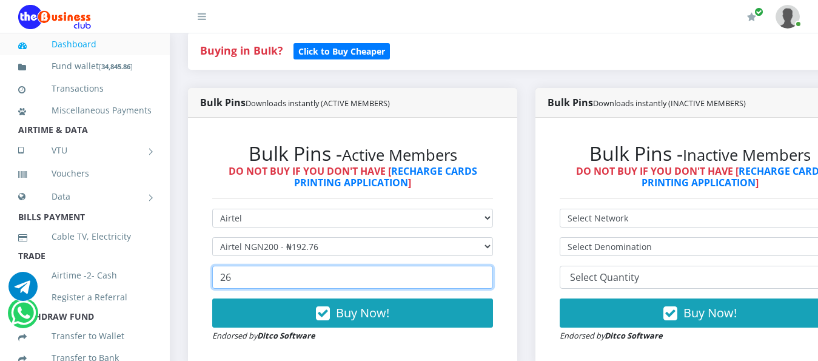
click at [487, 266] on input "26" at bounding box center [352, 277] width 281 height 23
click at [491, 268] on input "25" at bounding box center [352, 277] width 281 height 23
type input "24"
click at [491, 268] on input "24" at bounding box center [352, 277] width 281 height 23
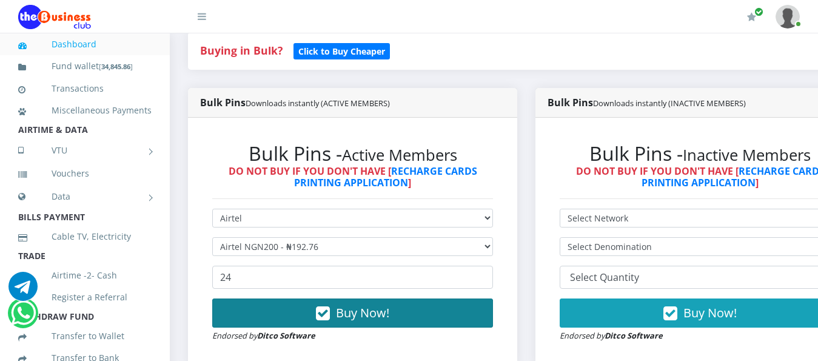
click at [351, 304] on span "Buy Now!" at bounding box center [362, 312] width 53 height 16
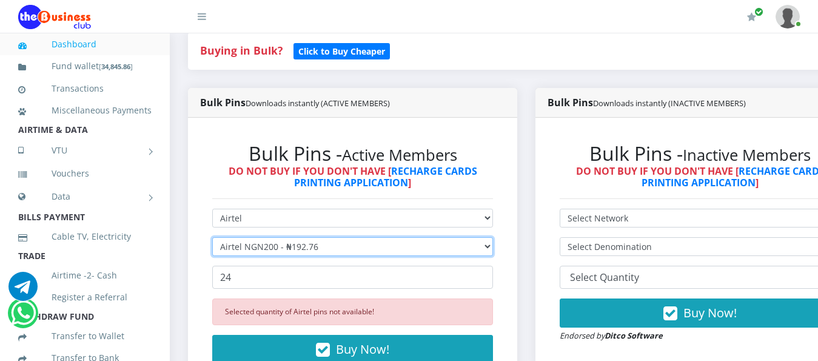
click at [493, 237] on select "Select Denomination Airtel NGN100 - ₦96.38 Airtel NGN200 - ₦192.76 Airtel NGN50…" at bounding box center [352, 246] width 281 height 19
select select "963.8-1000"
click at [212, 237] on select "Select Denomination Airtel NGN100 - ₦96.38 Airtel NGN200 - ₦192.76 Airtel NGN50…" at bounding box center [352, 246] width 281 height 19
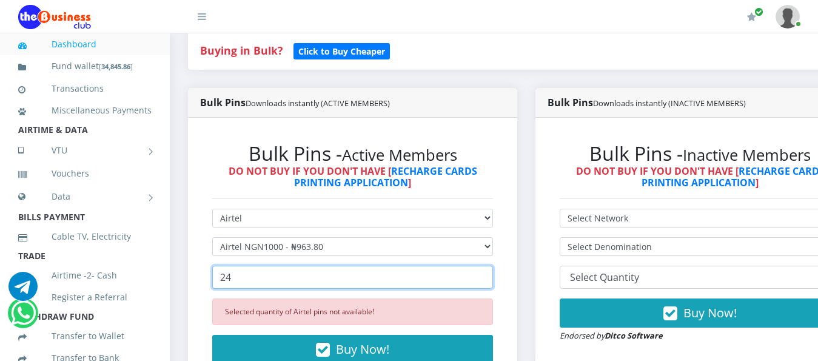
click at [263, 266] on input "24" at bounding box center [352, 277] width 281 height 23
click at [488, 267] on input "23" at bounding box center [352, 277] width 281 height 23
click at [488, 267] on input "22" at bounding box center [352, 277] width 281 height 23
click at [488, 270] on input "21" at bounding box center [352, 277] width 281 height 23
click at [488, 270] on input "20" at bounding box center [352, 277] width 281 height 23
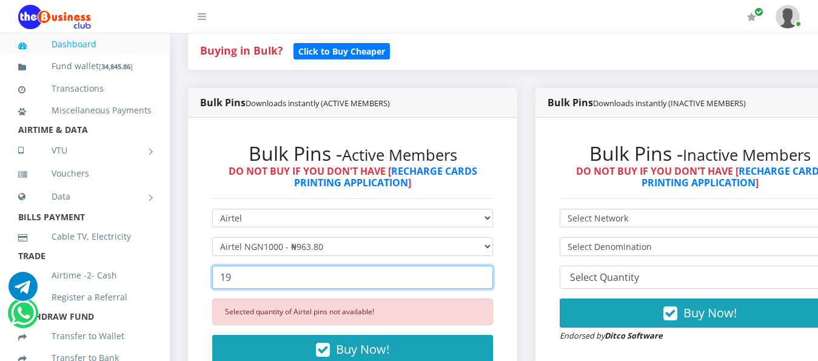
click at [488, 270] on input "19" at bounding box center [352, 277] width 281 height 23
click at [488, 270] on input "18" at bounding box center [352, 277] width 281 height 23
click at [488, 270] on input "17" at bounding box center [352, 277] width 281 height 23
click at [489, 271] on input "16" at bounding box center [352, 277] width 281 height 23
click at [489, 271] on input "15" at bounding box center [352, 277] width 281 height 23
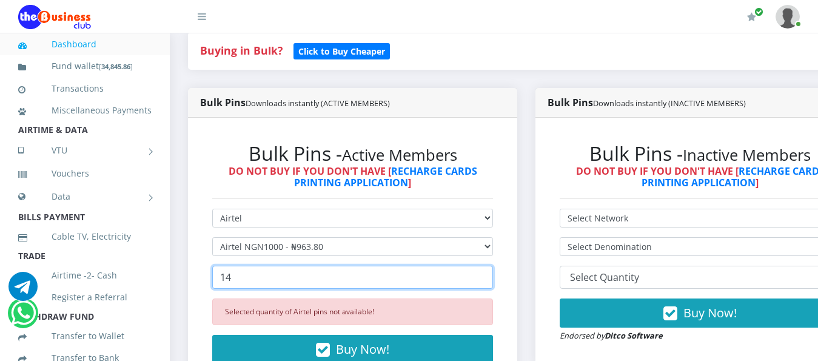
click at [489, 271] on input "14" at bounding box center [352, 277] width 281 height 23
click at [489, 271] on input "13" at bounding box center [352, 277] width 281 height 23
click at [489, 271] on input "12" at bounding box center [352, 277] width 281 height 23
click at [489, 270] on input "11" at bounding box center [352, 277] width 281 height 23
type input "10"
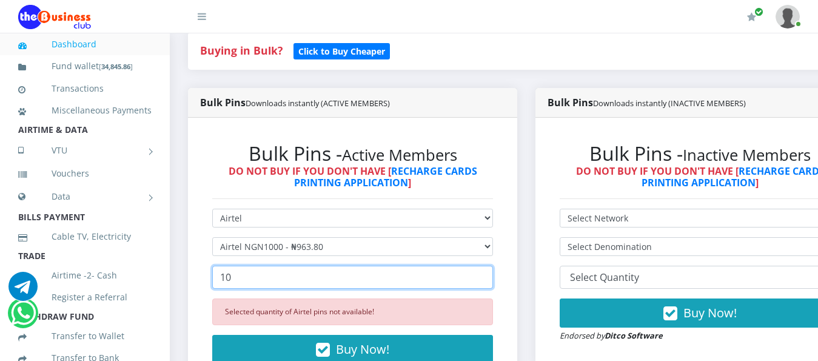
click at [489, 270] on input "10" at bounding box center [352, 277] width 281 height 23
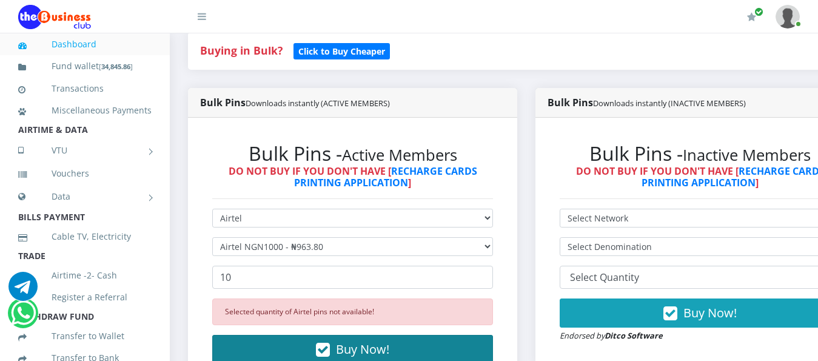
click at [384, 341] on span "Buy Now!" at bounding box center [362, 349] width 53 height 16
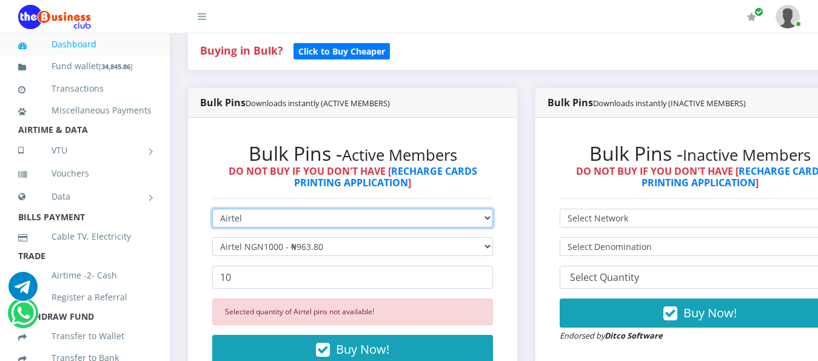
click at [493, 209] on select "Select Network MTN Globacom 9Mobile Airtel" at bounding box center [352, 218] width 281 height 19
select select "MTN"
click at [212, 209] on select "Select Network MTN Globacom 9Mobile Airtel" at bounding box center [352, 218] width 281 height 19
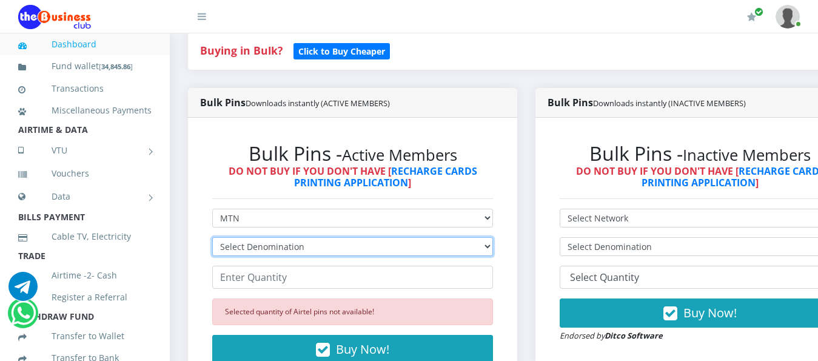
click at [493, 238] on select "Select Denomination MTN NGN100 - ₦96.99 MTN NGN200 - ₦193.98 MTN NGN400 - ₦387.…" at bounding box center [352, 246] width 281 height 19
select select "484.95-500"
click at [212, 237] on select "Select Denomination MTN NGN100 - ₦96.99 MTN NGN200 - ₦193.98 MTN NGN400 - ₦387.…" at bounding box center [352, 246] width 281 height 19
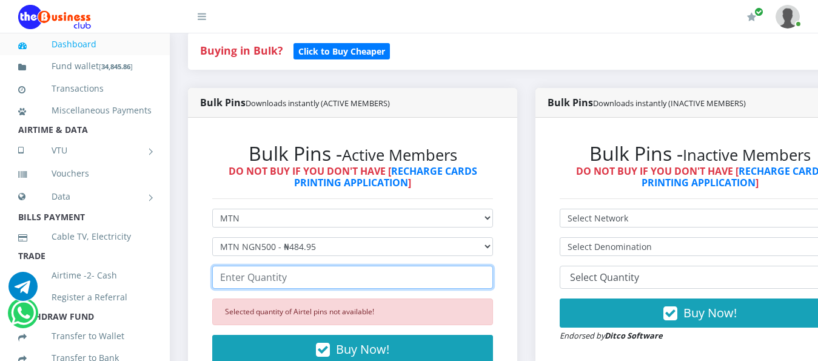
click at [260, 272] on input "number" at bounding box center [352, 277] width 281 height 23
click at [488, 266] on input "13" at bounding box center [352, 277] width 281 height 23
click at [488, 266] on input "14" at bounding box center [352, 277] width 281 height 23
click at [488, 266] on input "15" at bounding box center [352, 277] width 281 height 23
click at [488, 266] on input "16" at bounding box center [352, 277] width 281 height 23
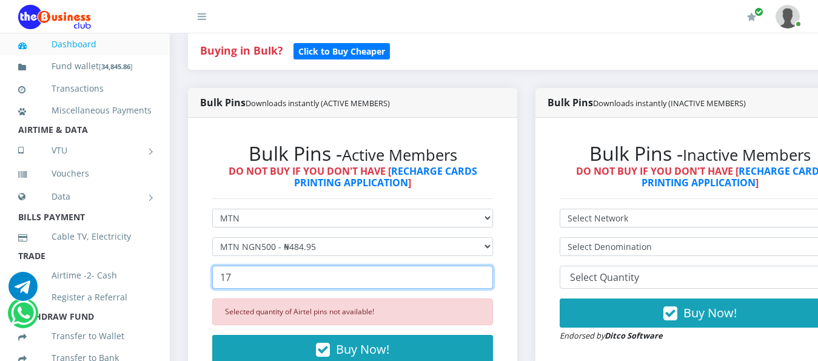
click at [488, 266] on input "17" at bounding box center [352, 277] width 281 height 23
click at [488, 266] on input "18" at bounding box center [352, 277] width 281 height 23
click at [488, 266] on input "20" at bounding box center [352, 277] width 281 height 23
click at [488, 266] on input "21" at bounding box center [352, 277] width 281 height 23
click at [488, 266] on input "22" at bounding box center [352, 277] width 281 height 23
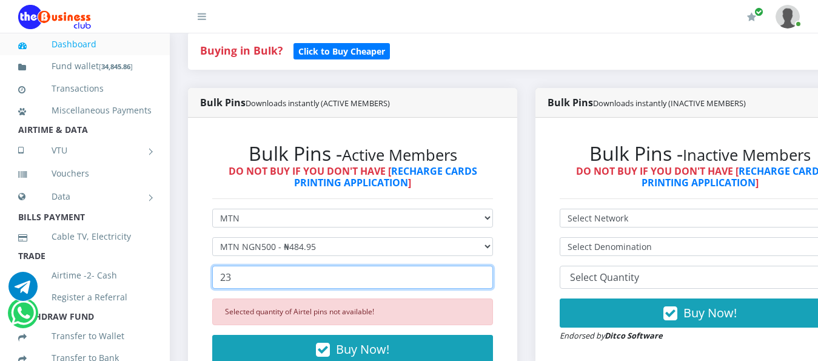
click at [488, 266] on input "23" at bounding box center [352, 277] width 281 height 23
type input "24"
click at [488, 266] on input "24" at bounding box center [352, 277] width 281 height 23
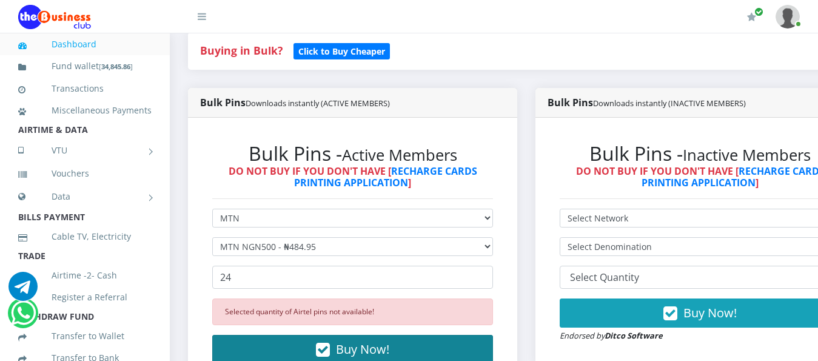
click at [370, 341] on span "Buy Now!" at bounding box center [362, 349] width 53 height 16
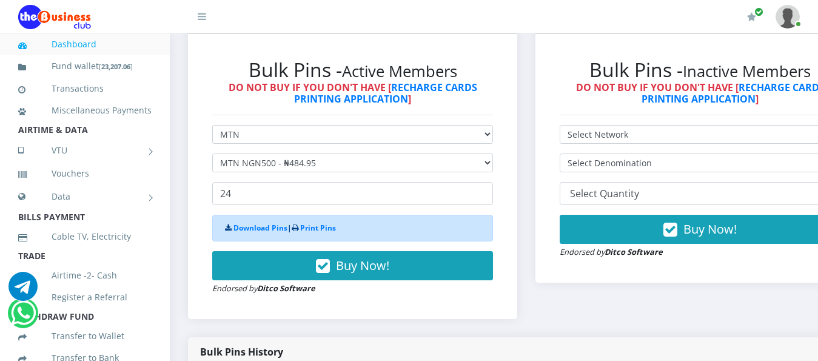
scroll to position [364, 0]
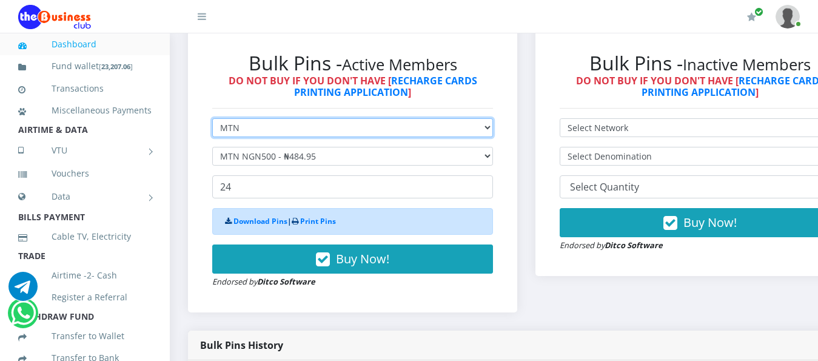
click at [493, 118] on select "Select Network MTN Globacom 9Mobile Airtel" at bounding box center [352, 127] width 281 height 19
click at [212, 118] on select "Select Network MTN Globacom 9Mobile Airtel" at bounding box center [352, 127] width 281 height 19
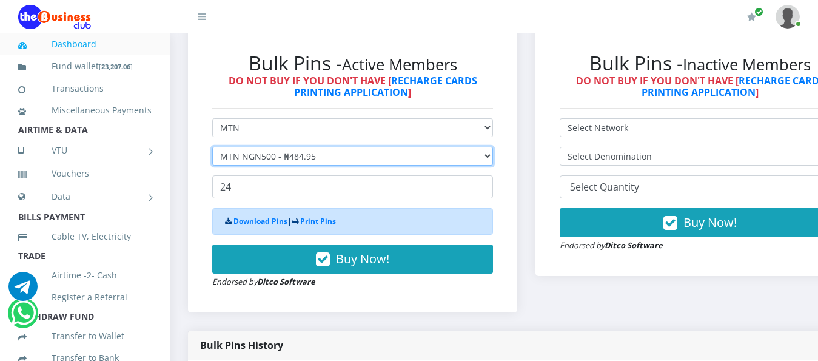
click at [493, 148] on select "Select Denomination MTN NGN100 - ₦96.99 MTN NGN200 - ₦193.98 MTN NGN400 - ₦387.…" at bounding box center [352, 156] width 281 height 19
select select "96.99-100"
click at [212, 147] on select "Select Denomination MTN NGN100 - ₦96.99 MTN NGN200 - ₦193.98 MTN NGN400 - ₦387.…" at bounding box center [352, 156] width 281 height 19
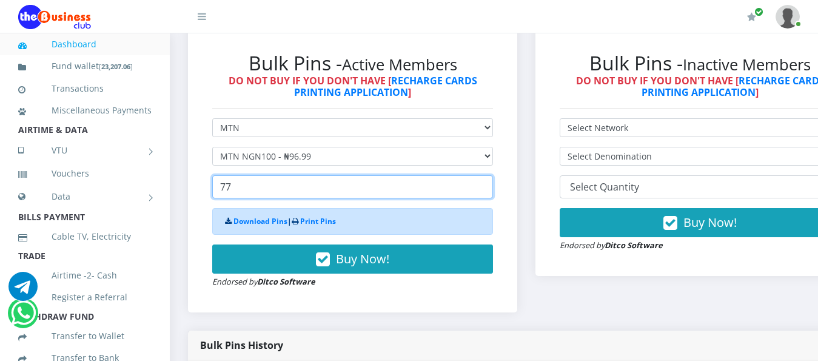
click at [488, 175] on input "77" at bounding box center [352, 186] width 281 height 23
click at [488, 175] on input "78" at bounding box center [352, 186] width 281 height 23
click at [488, 175] on input "79" at bounding box center [352, 186] width 281 height 23
click at [488, 175] on input "80" at bounding box center [352, 186] width 281 height 23
click at [488, 175] on input "81" at bounding box center [352, 186] width 281 height 23
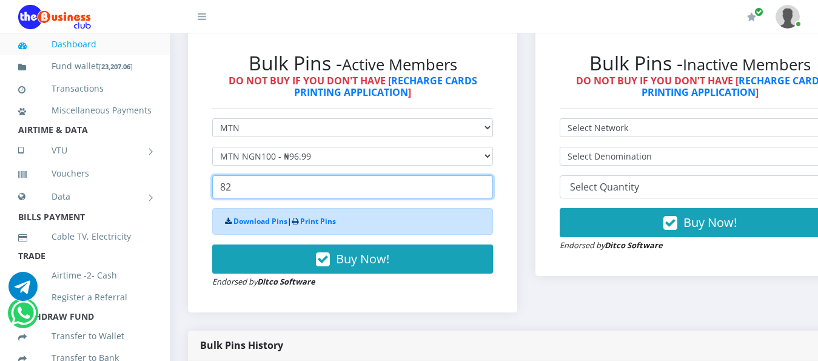
click at [488, 175] on input "82" at bounding box center [352, 186] width 281 height 23
click at [488, 175] on input "84" at bounding box center [352, 186] width 281 height 23
click at [488, 175] on input "85" at bounding box center [352, 186] width 281 height 23
click at [488, 175] on input "86" at bounding box center [352, 186] width 281 height 23
click at [488, 175] on input "87" at bounding box center [352, 186] width 281 height 23
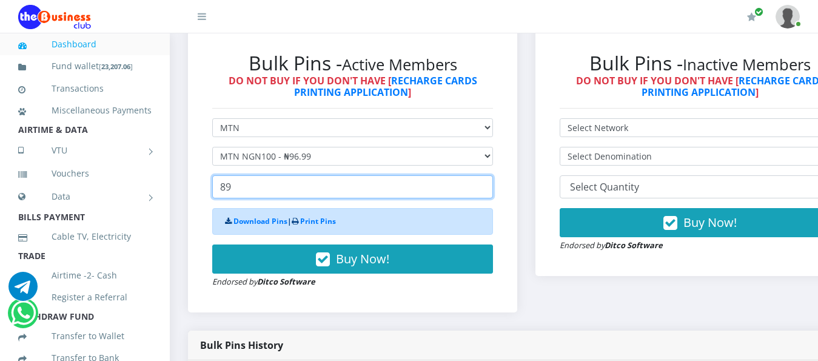
click at [488, 175] on input "89" at bounding box center [352, 186] width 281 height 23
click at [489, 182] on input "88" at bounding box center [352, 186] width 281 height 23
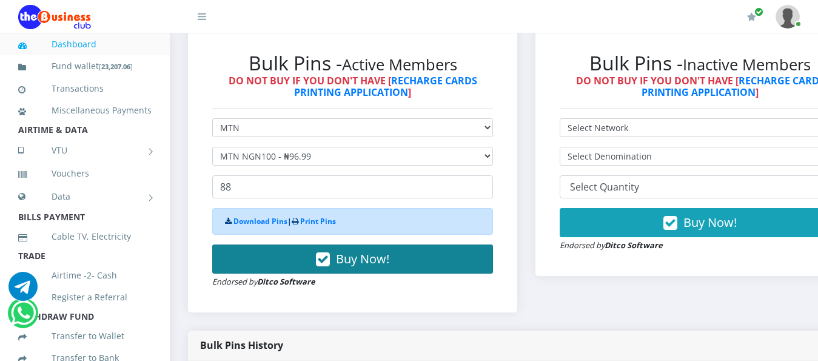
click at [360, 253] on span "Buy Now!" at bounding box center [362, 258] width 53 height 16
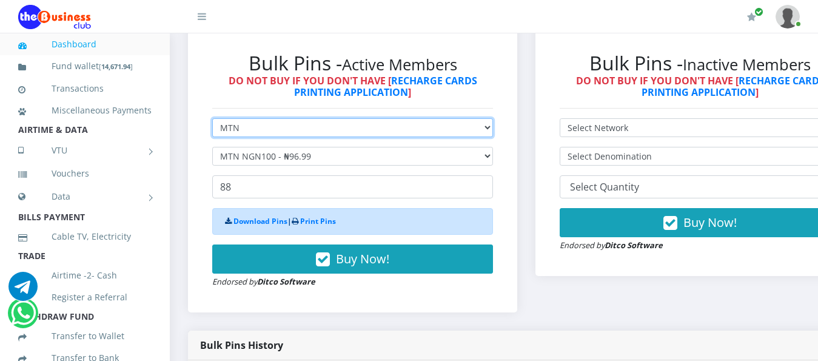
click at [493, 118] on select "Select Network MTN Globacom 9Mobile Airtel" at bounding box center [352, 127] width 281 height 19
click at [212, 118] on select "Select Network MTN Globacom 9Mobile Airtel" at bounding box center [352, 127] width 281 height 19
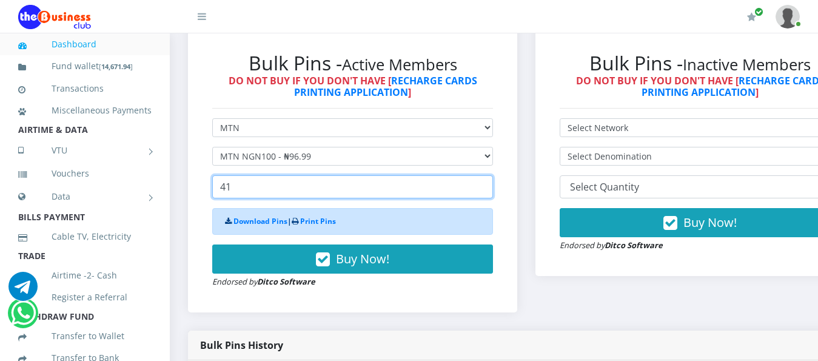
click at [493, 181] on input "41" at bounding box center [352, 186] width 281 height 23
click at [493, 181] on input "40" at bounding box center [352, 186] width 281 height 23
click at [493, 181] on input "39" at bounding box center [352, 186] width 281 height 23
click at [493, 175] on input "40" at bounding box center [352, 186] width 281 height 23
click at [493, 175] on input "41" at bounding box center [352, 186] width 281 height 23
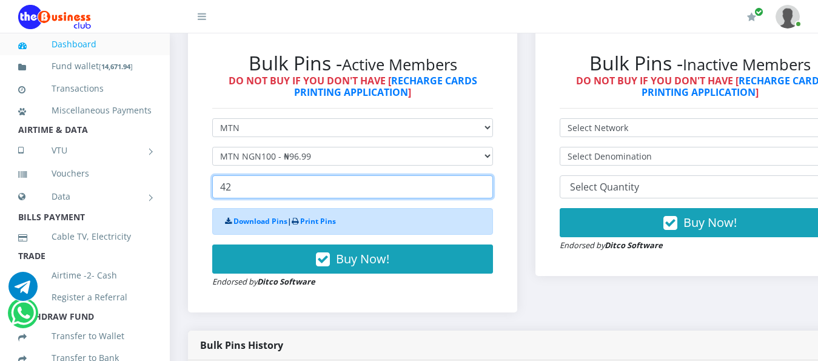
click at [493, 175] on input "42" at bounding box center [352, 186] width 281 height 23
click at [493, 175] on input "43" at bounding box center [352, 186] width 281 height 23
type input "44"
click at [493, 175] on input "44" at bounding box center [352, 186] width 281 height 23
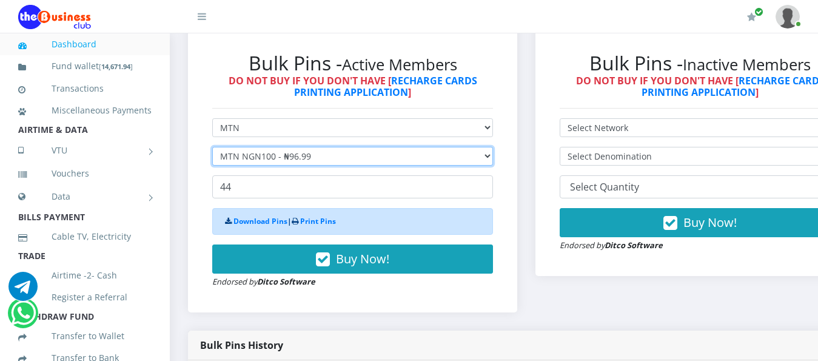
click at [493, 147] on select "Select Denomination MTN NGN100 - ₦96.99 MTN NGN200 - ₦193.98 MTN NGN400 - ₦387.…" at bounding box center [352, 156] width 281 height 19
select select "193.98-200"
click at [212, 147] on select "Select Denomination MTN NGN100 - ₦96.99 MTN NGN200 - ₦193.98 MTN NGN400 - ₦387.…" at bounding box center [352, 156] width 281 height 19
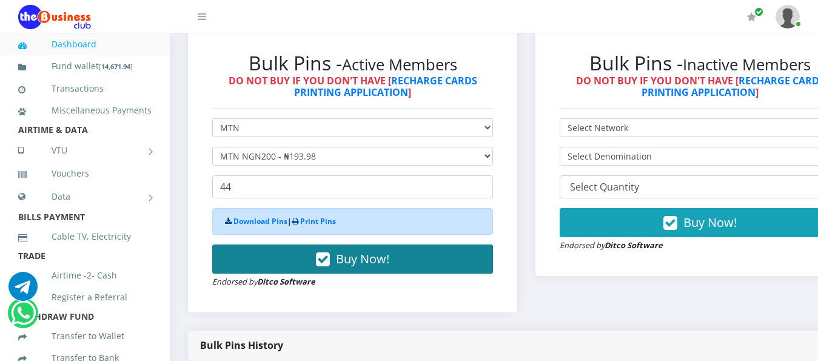
click at [374, 250] on span "Buy Now!" at bounding box center [362, 258] width 53 height 16
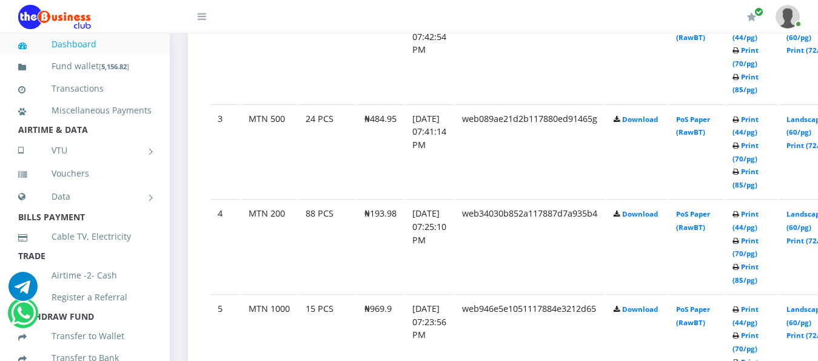
scroll to position [739, 0]
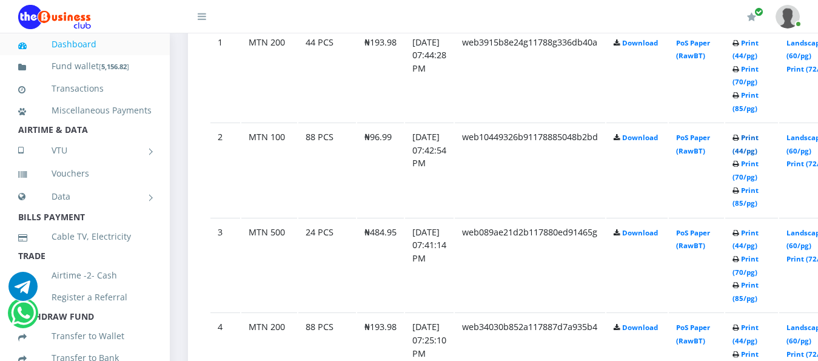
click at [759, 133] on link "Print (44/pg)" at bounding box center [746, 144] width 26 height 22
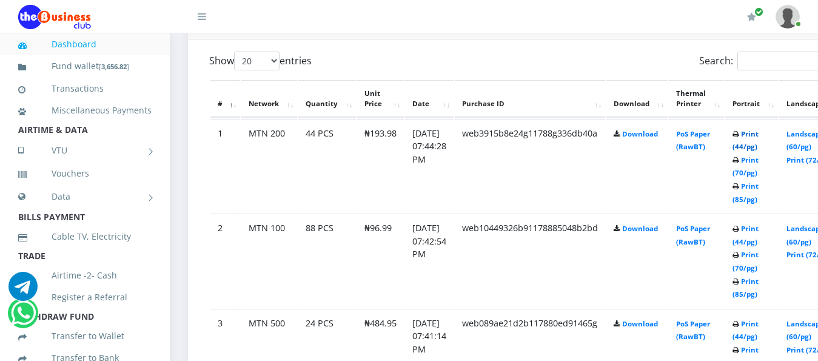
click at [759, 129] on link "Print (44/pg)" at bounding box center [746, 140] width 26 height 22
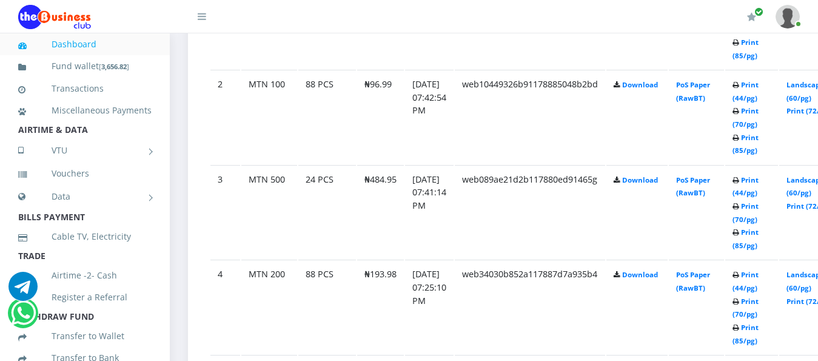
scroll to position [830, 0]
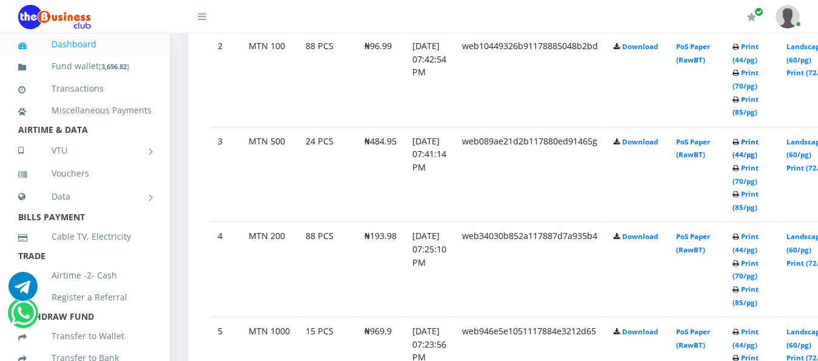
click at [759, 137] on link "Print (44/pg)" at bounding box center [746, 148] width 26 height 22
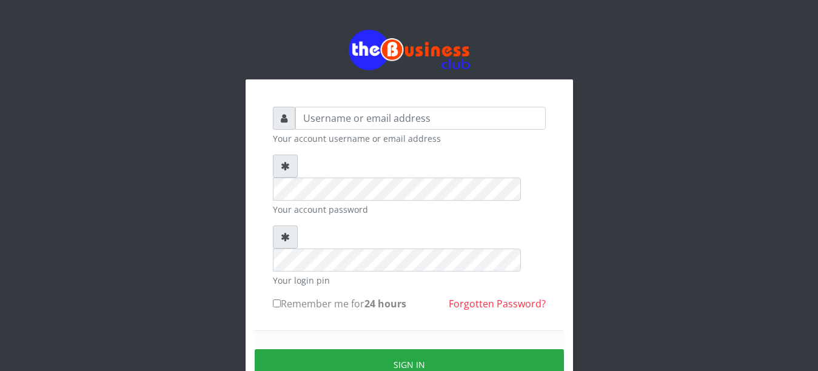
scroll to position [62, 0]
